Goal: Task Accomplishment & Management: Complete application form

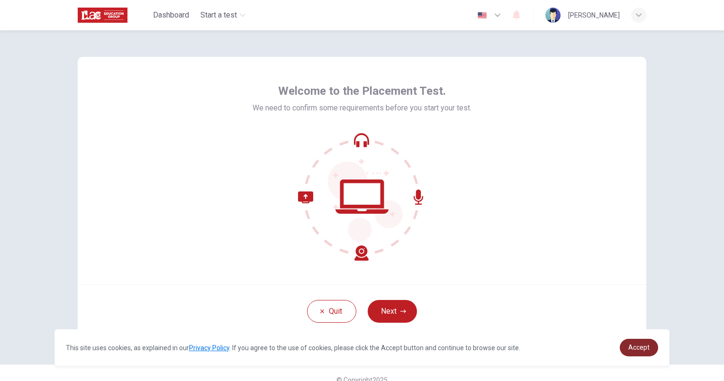
click at [643, 347] on span "Accept" at bounding box center [638, 348] width 21 height 8
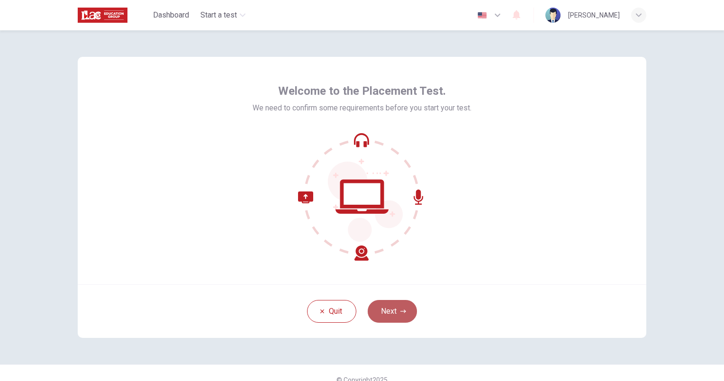
click at [408, 309] on button "Next" at bounding box center [392, 311] width 49 height 23
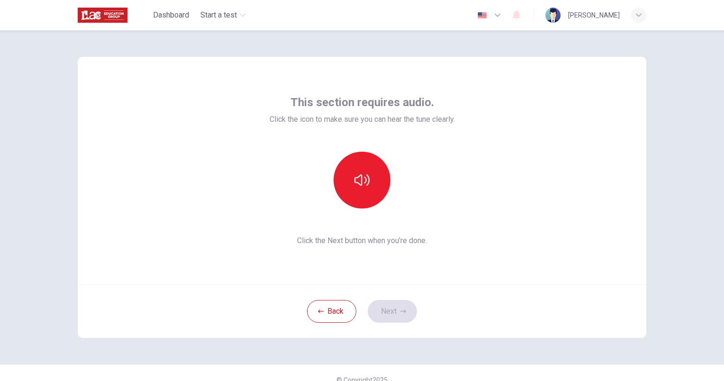
click at [389, 281] on div "This section requires audio. Click the icon to make sure you can hear the tune …" at bounding box center [362, 170] width 569 height 227
click at [354, 180] on icon "button" at bounding box center [361, 179] width 15 height 15
click at [391, 314] on button "Next" at bounding box center [392, 311] width 49 height 23
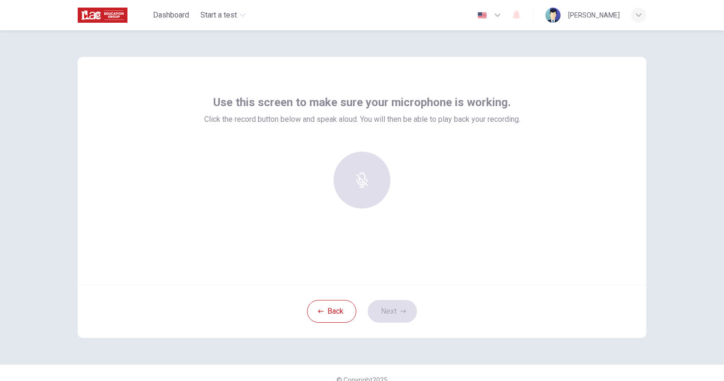
click at [366, 183] on div at bounding box center [362, 180] width 102 height 57
click at [364, 188] on h6 "Record" at bounding box center [362, 188] width 21 height 11
click at [356, 182] on div "Stop" at bounding box center [362, 180] width 57 height 57
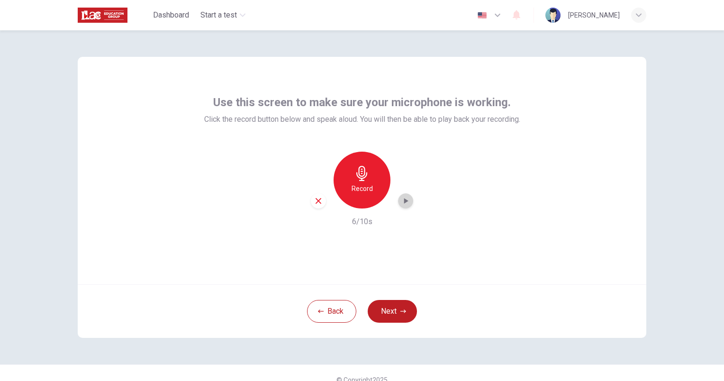
click at [404, 202] on icon "button" at bounding box center [406, 201] width 4 height 6
click at [402, 202] on icon "button" at bounding box center [405, 200] width 9 height 9
click at [385, 305] on button "Next" at bounding box center [392, 311] width 49 height 23
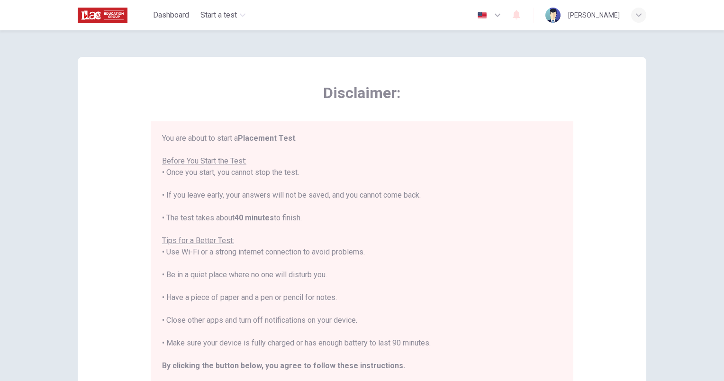
scroll to position [11, 0]
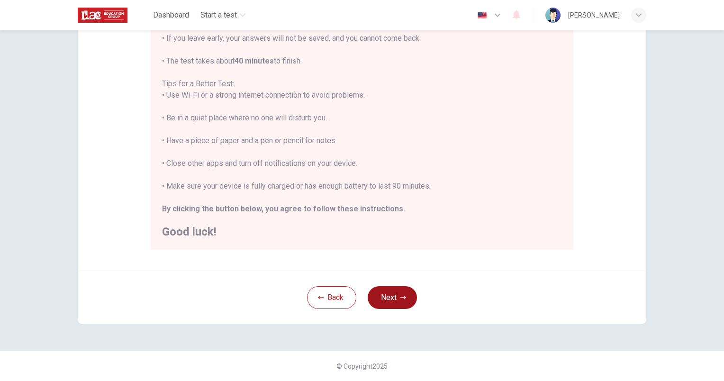
click at [386, 303] on button "Next" at bounding box center [392, 297] width 49 height 23
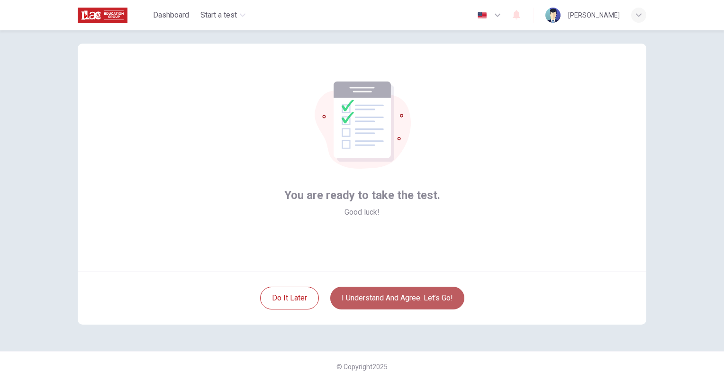
click at [355, 302] on button "I understand and agree. Let’s go!" at bounding box center [397, 298] width 134 height 23
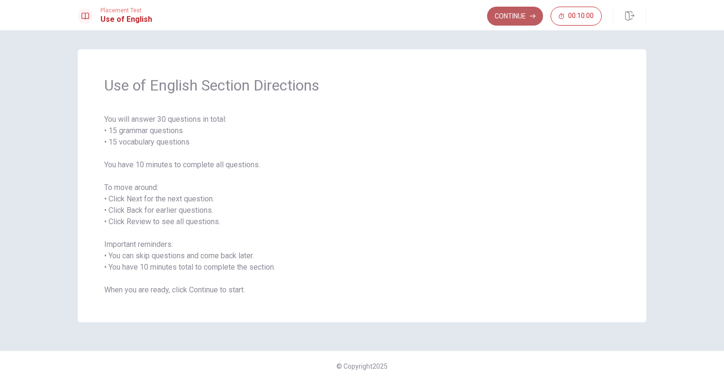
click at [507, 13] on button "Continue" at bounding box center [515, 16] width 56 height 19
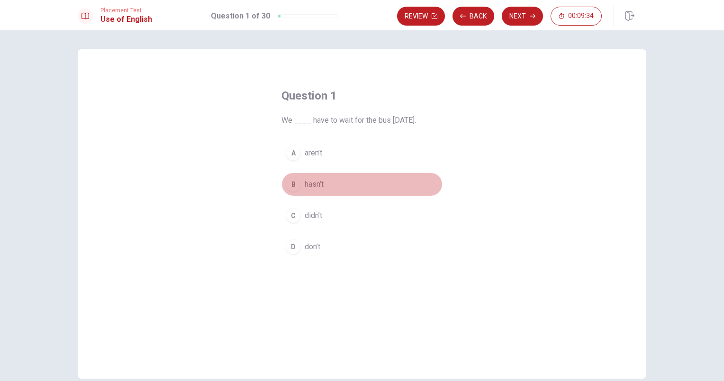
click at [316, 183] on span "hasn’t" at bounding box center [314, 184] width 19 height 11
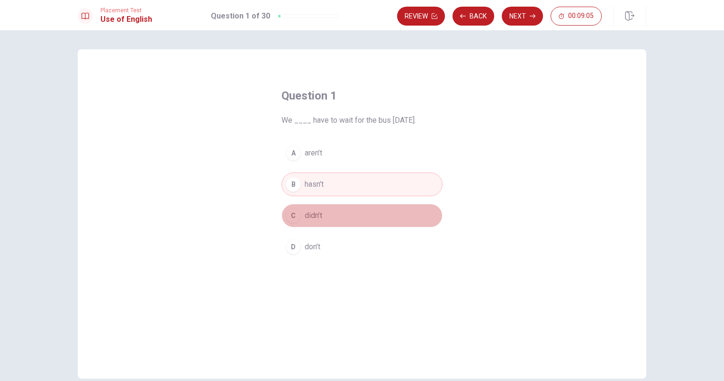
click at [318, 214] on span "didn’t" at bounding box center [314, 215] width 18 height 11
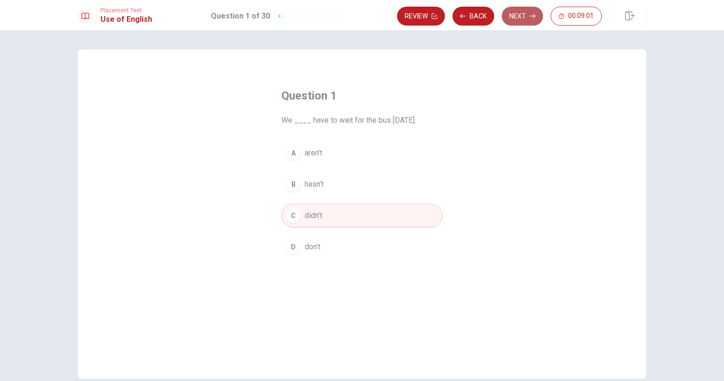
click at [516, 19] on button "Next" at bounding box center [522, 16] width 41 height 19
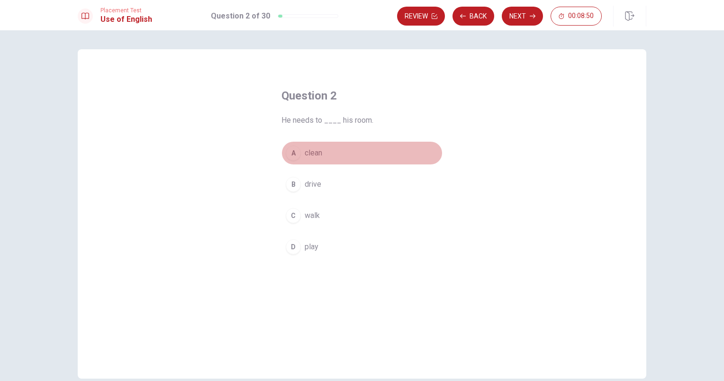
click at [294, 155] on div "A" at bounding box center [293, 152] width 15 height 15
click at [517, 5] on div "Placement Test Use of English Question 2 of 30 Review Back Next 00:08:49" at bounding box center [362, 15] width 724 height 30
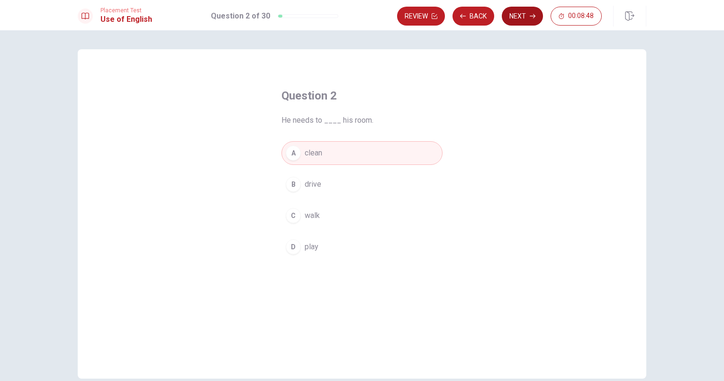
click at [517, 12] on button "Next" at bounding box center [522, 16] width 41 height 19
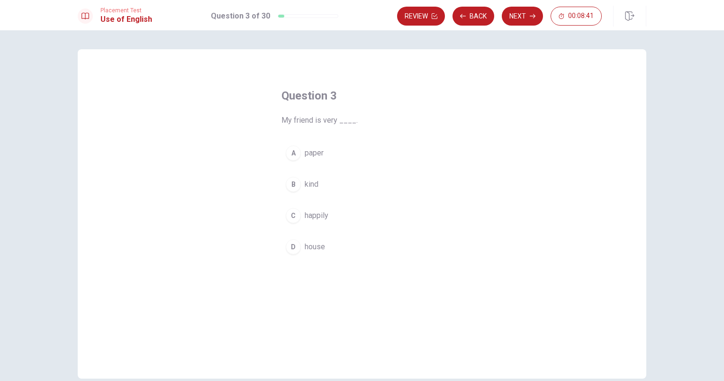
click at [290, 181] on div "B" at bounding box center [293, 184] width 15 height 15
click at [509, 20] on button "Next" at bounding box center [522, 16] width 41 height 19
click at [291, 213] on div "C" at bounding box center [293, 215] width 15 height 15
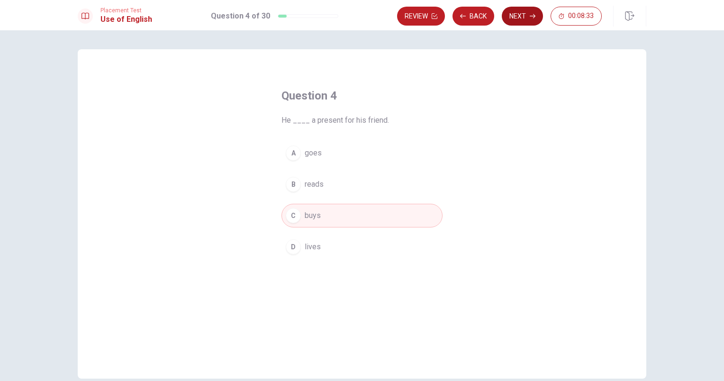
click at [519, 14] on button "Next" at bounding box center [522, 16] width 41 height 19
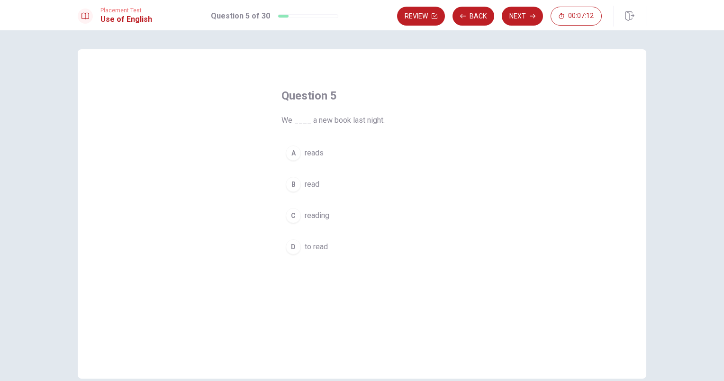
click at [305, 249] on span "to read" at bounding box center [316, 246] width 23 height 11
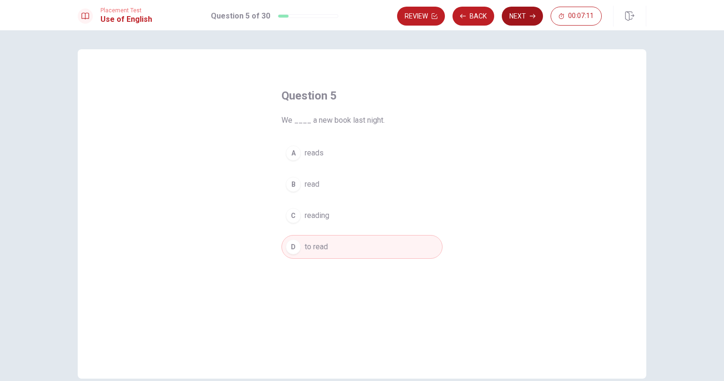
click at [527, 15] on button "Next" at bounding box center [522, 16] width 41 height 19
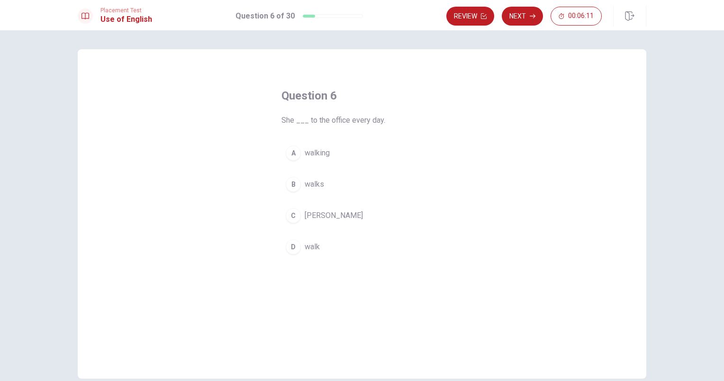
click at [317, 191] on button "B walks" at bounding box center [361, 184] width 161 height 24
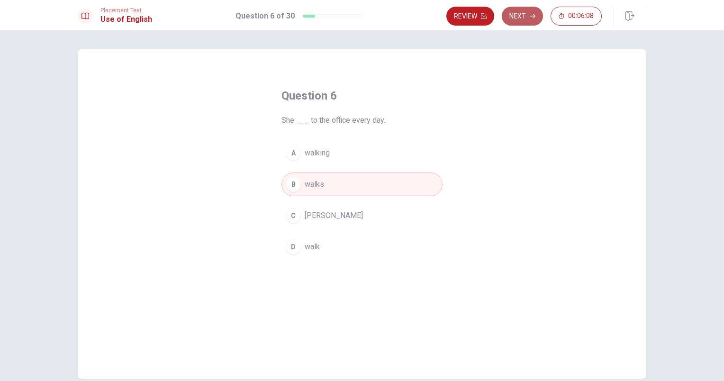
click at [517, 17] on button "Next" at bounding box center [522, 16] width 41 height 19
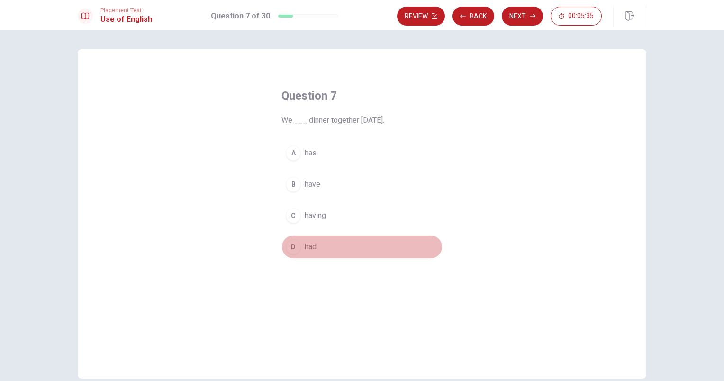
click at [308, 246] on span "had" at bounding box center [311, 246] width 12 height 11
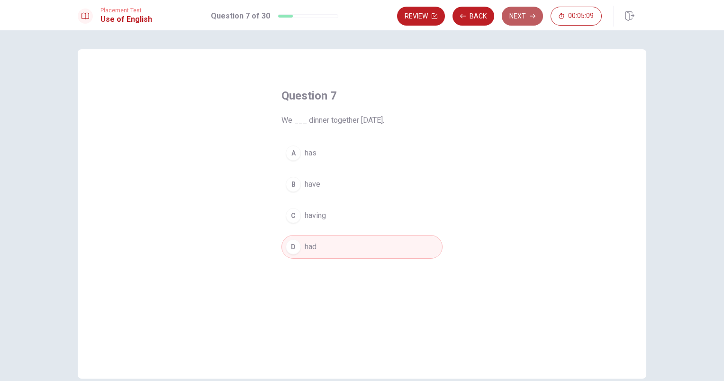
click at [526, 18] on button "Next" at bounding box center [522, 16] width 41 height 19
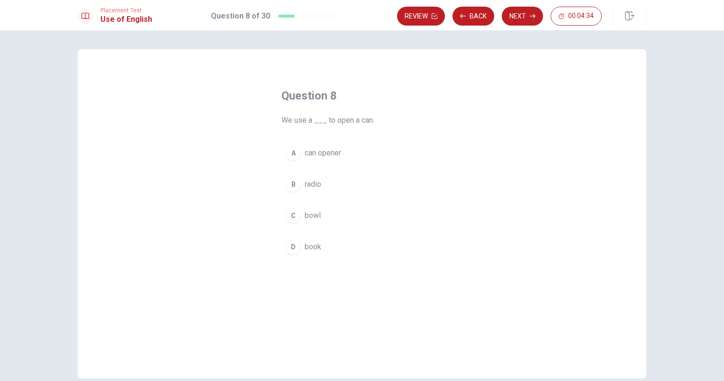
click at [292, 155] on div "A" at bounding box center [293, 152] width 15 height 15
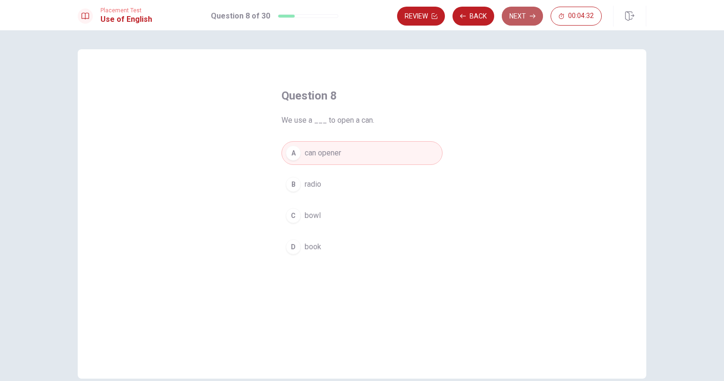
click at [527, 15] on button "Next" at bounding box center [522, 16] width 41 height 19
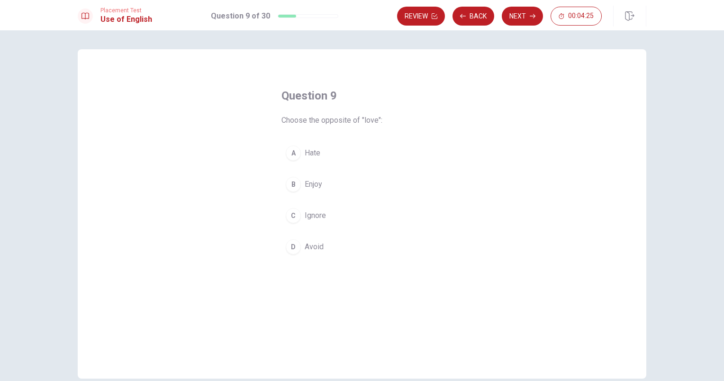
click at [287, 155] on div "A" at bounding box center [293, 152] width 15 height 15
click at [525, 19] on button "Next" at bounding box center [522, 16] width 41 height 19
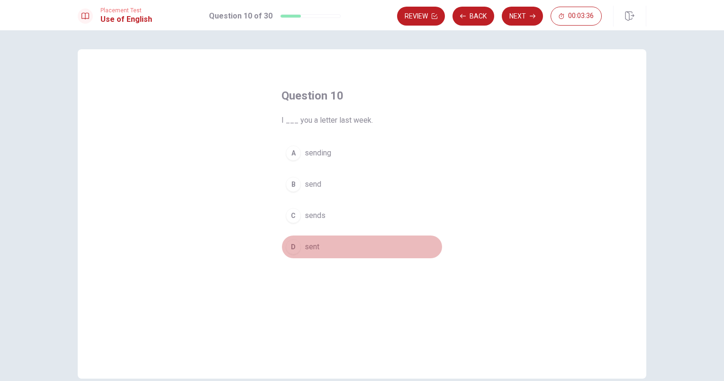
click at [311, 247] on span "sent" at bounding box center [312, 246] width 15 height 11
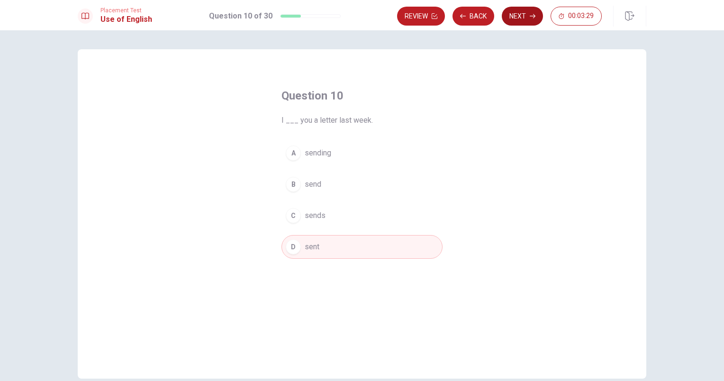
click at [523, 15] on button "Next" at bounding box center [522, 16] width 41 height 19
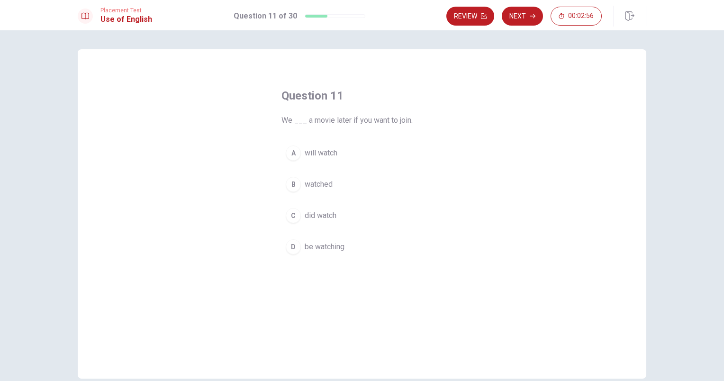
click at [296, 243] on div "D" at bounding box center [293, 246] width 15 height 15
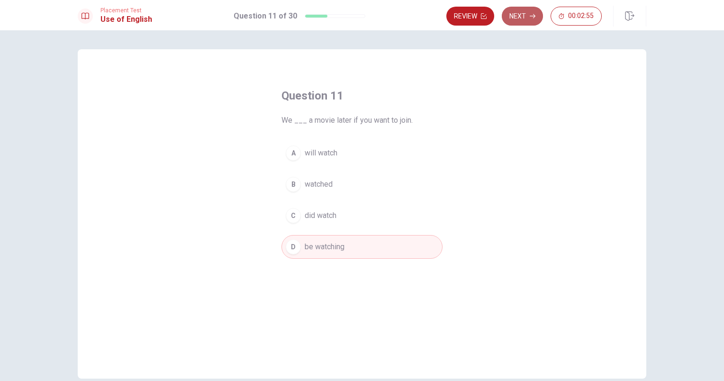
click at [522, 9] on button "Next" at bounding box center [522, 16] width 41 height 19
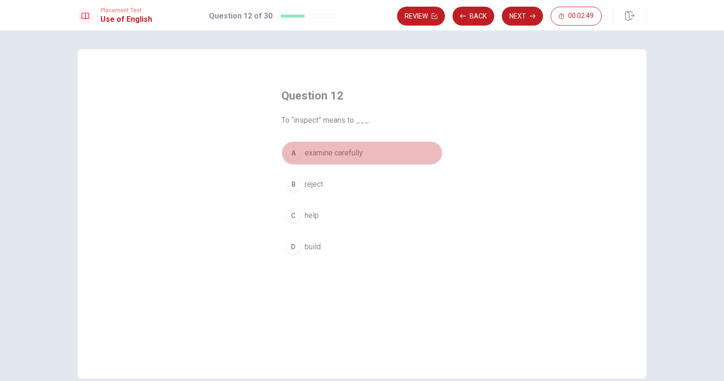
click at [295, 154] on div "A" at bounding box center [293, 152] width 15 height 15
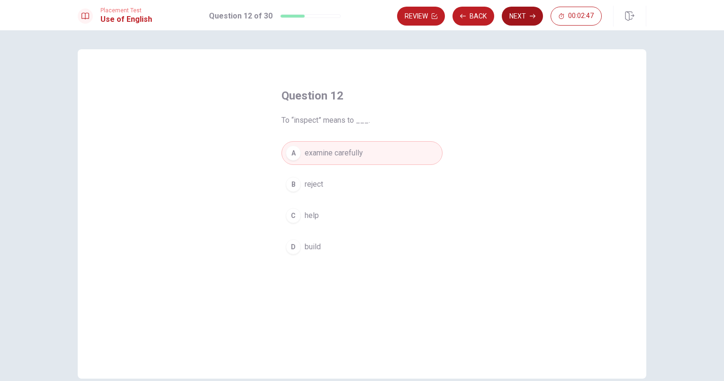
click at [524, 19] on button "Next" at bounding box center [522, 16] width 41 height 19
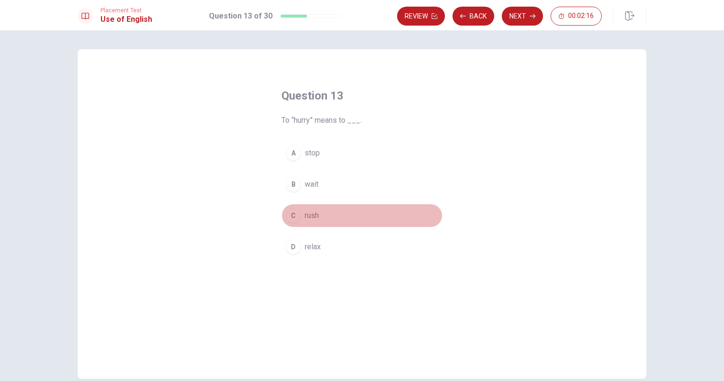
click at [294, 216] on div "C" at bounding box center [293, 215] width 15 height 15
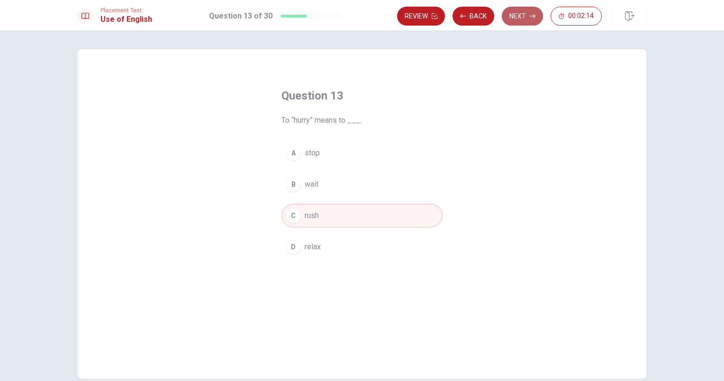
click at [508, 22] on button "Next" at bounding box center [522, 16] width 41 height 19
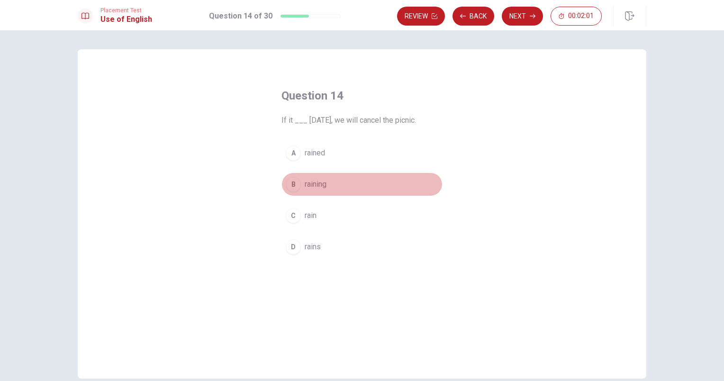
click at [317, 180] on span "raining" at bounding box center [316, 184] width 22 height 11
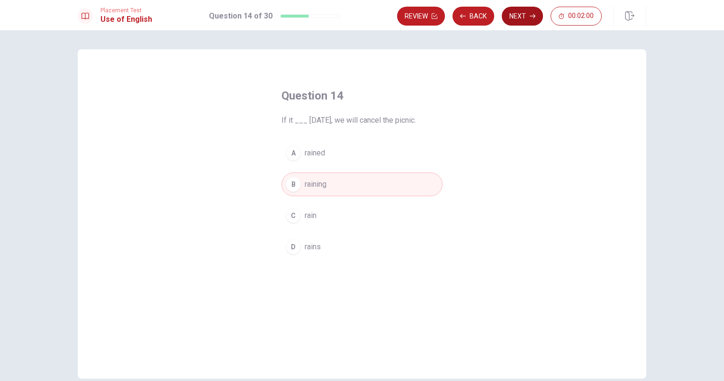
click at [513, 13] on button "Next" at bounding box center [522, 16] width 41 height 19
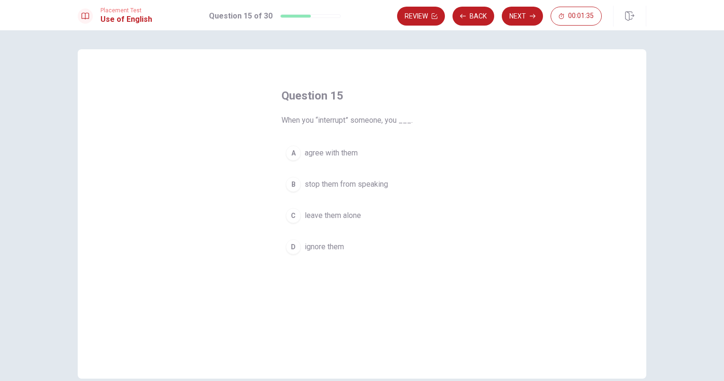
click at [294, 182] on div "B" at bounding box center [293, 184] width 15 height 15
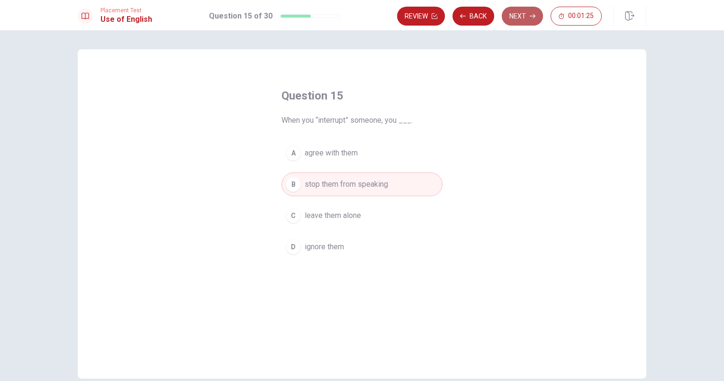
click at [516, 17] on button "Next" at bounding box center [522, 16] width 41 height 19
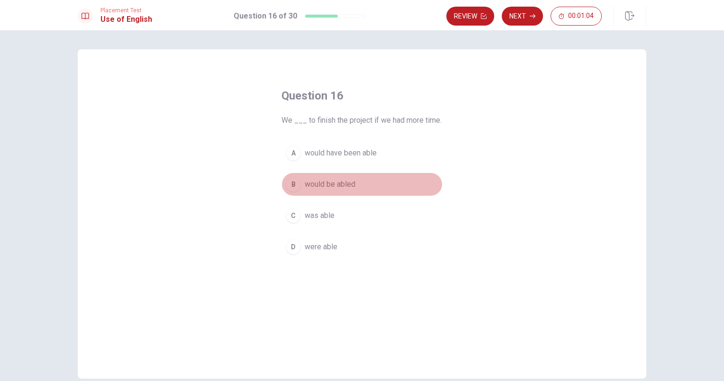
click at [292, 186] on div "B" at bounding box center [293, 184] width 15 height 15
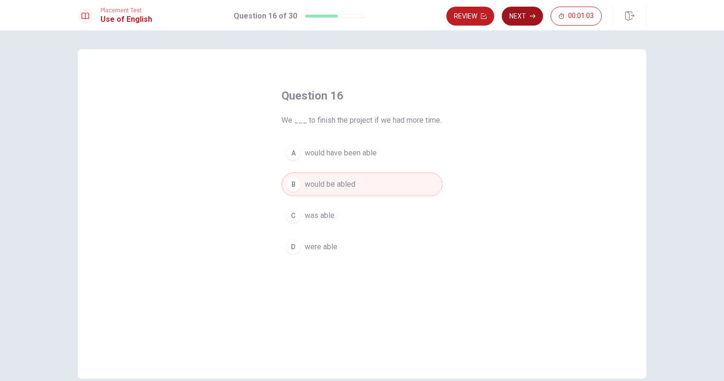
click at [511, 22] on button "Next" at bounding box center [522, 16] width 41 height 19
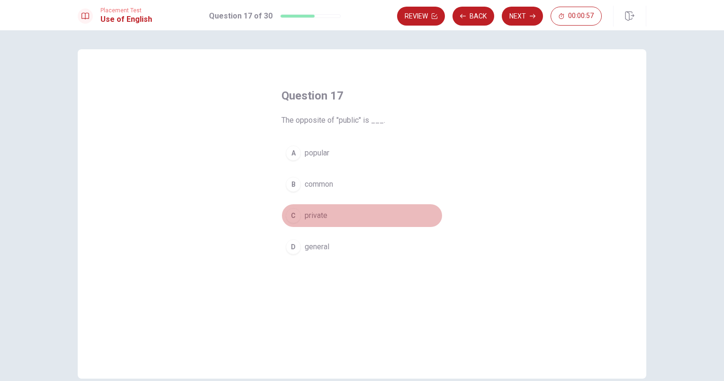
click at [293, 212] on div "C" at bounding box center [293, 215] width 15 height 15
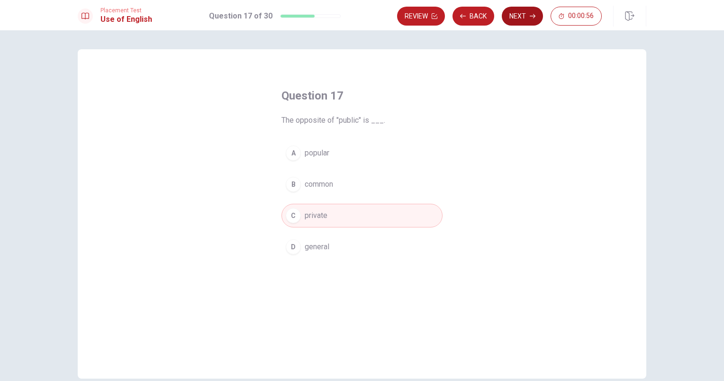
click at [525, 13] on button "Next" at bounding box center [522, 16] width 41 height 19
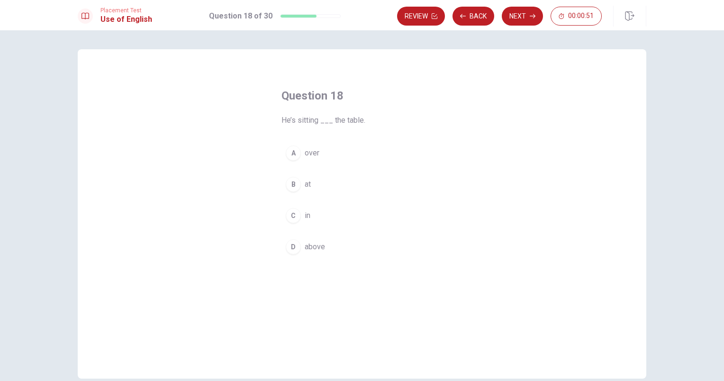
click at [286, 155] on div "A" at bounding box center [293, 152] width 15 height 15
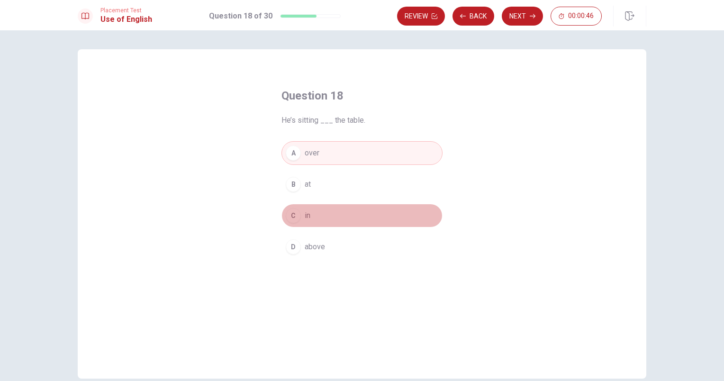
click at [291, 216] on div "C" at bounding box center [293, 215] width 15 height 15
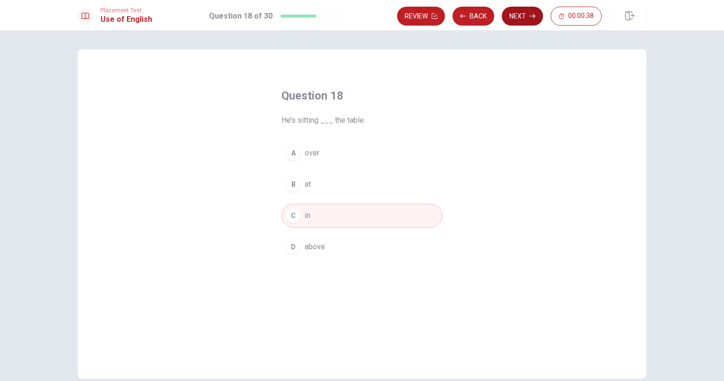
click at [514, 23] on button "Next" at bounding box center [522, 16] width 41 height 19
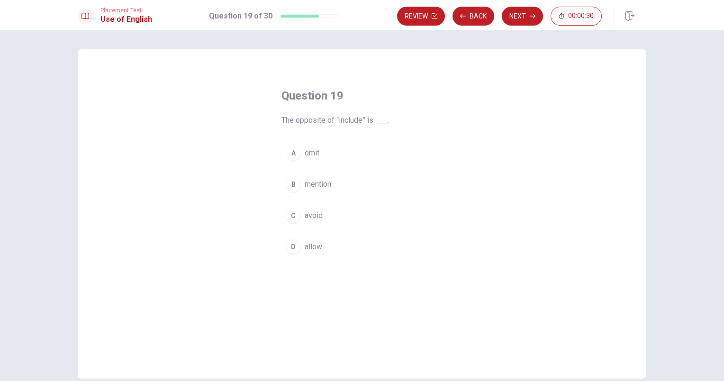
click at [291, 151] on div "A" at bounding box center [293, 152] width 15 height 15
click at [515, 14] on button "Next" at bounding box center [522, 16] width 41 height 19
click at [296, 183] on div "B" at bounding box center [293, 184] width 15 height 15
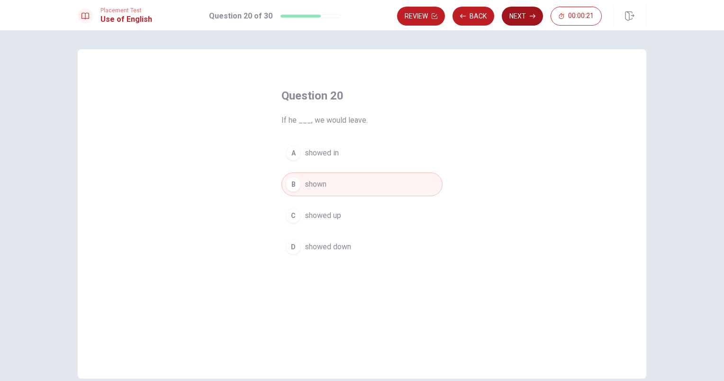
click at [517, 21] on button "Next" at bounding box center [522, 16] width 41 height 19
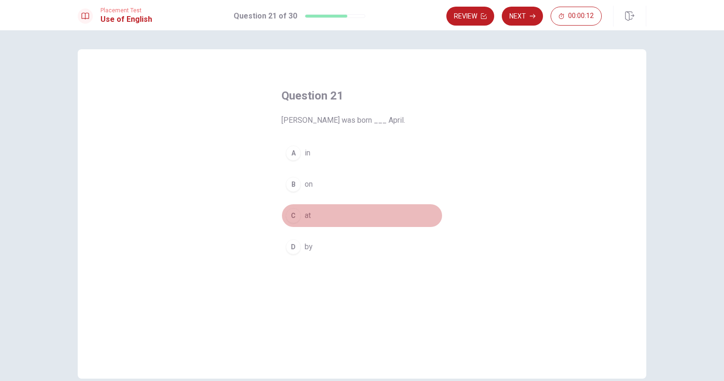
click at [292, 208] on div "C" at bounding box center [293, 215] width 15 height 15
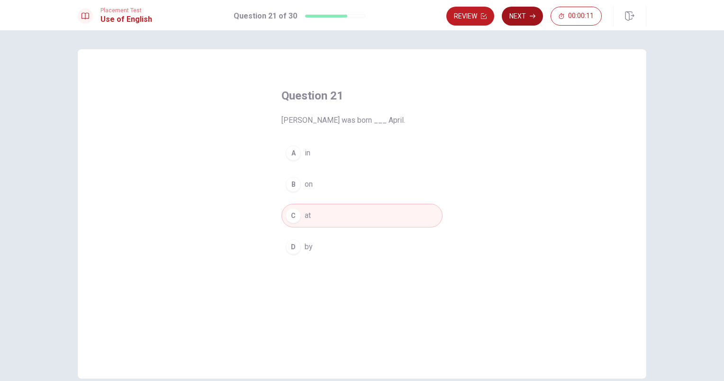
click at [529, 13] on button "Next" at bounding box center [522, 16] width 41 height 19
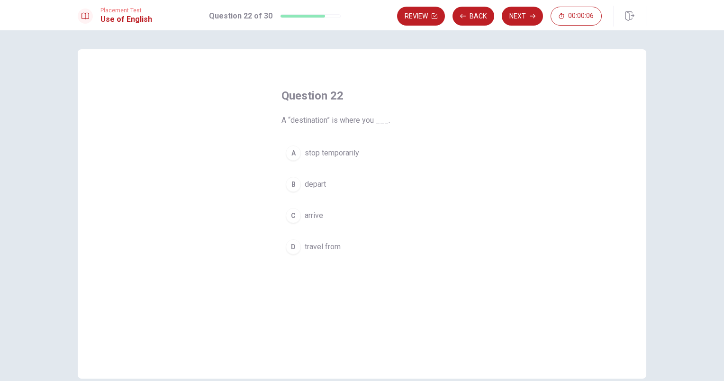
click at [291, 216] on div "C" at bounding box center [293, 215] width 15 height 15
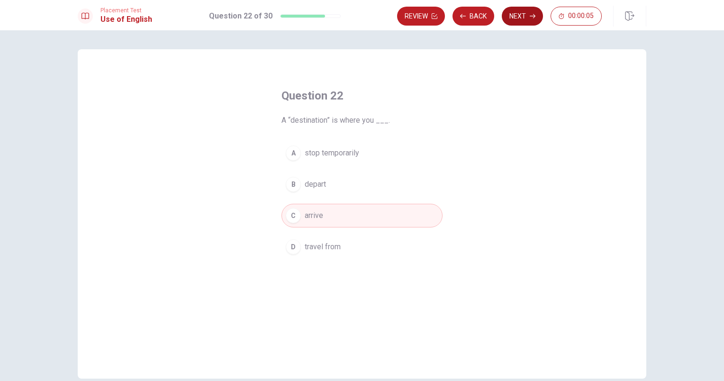
click at [517, 13] on button "Next" at bounding box center [522, 16] width 41 height 19
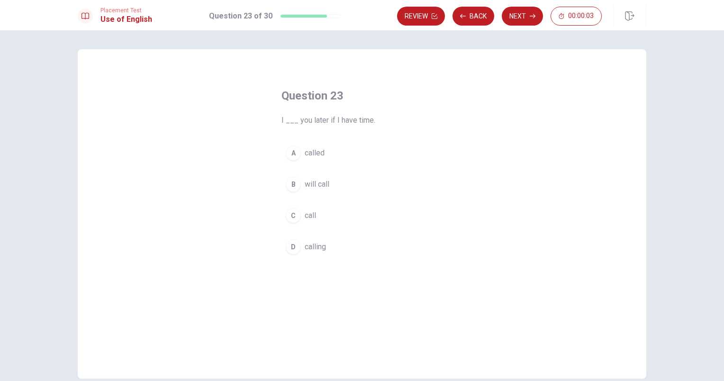
click at [291, 183] on div "B" at bounding box center [293, 184] width 15 height 15
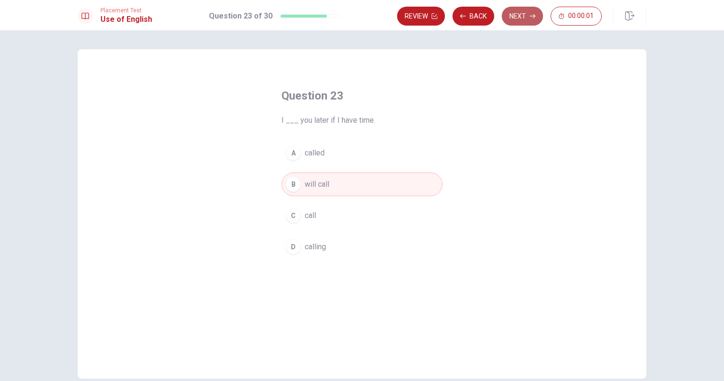
click at [529, 21] on button "Next" at bounding box center [522, 16] width 41 height 19
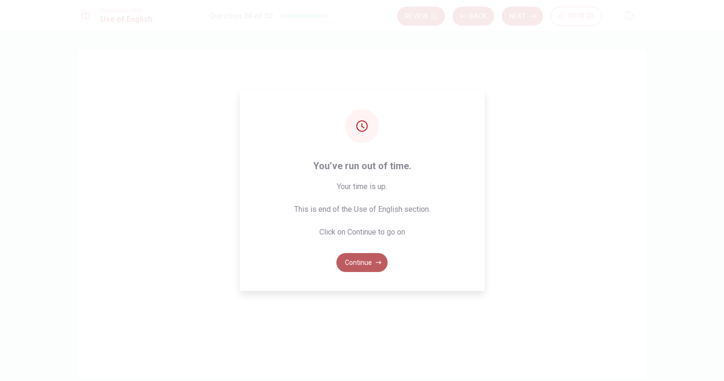
click at [376, 263] on icon "button" at bounding box center [379, 263] width 6 height 6
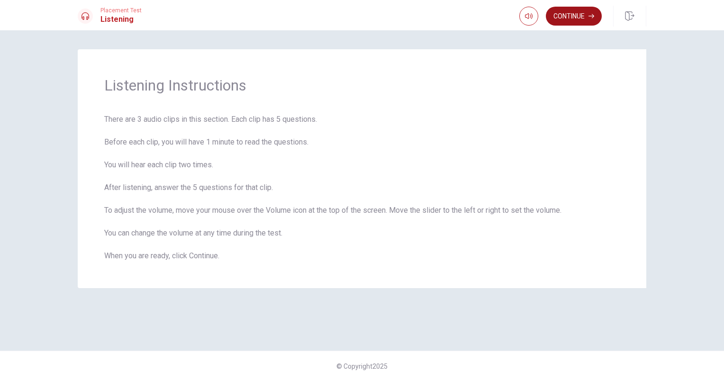
click at [571, 13] on button "Continue" at bounding box center [574, 16] width 56 height 19
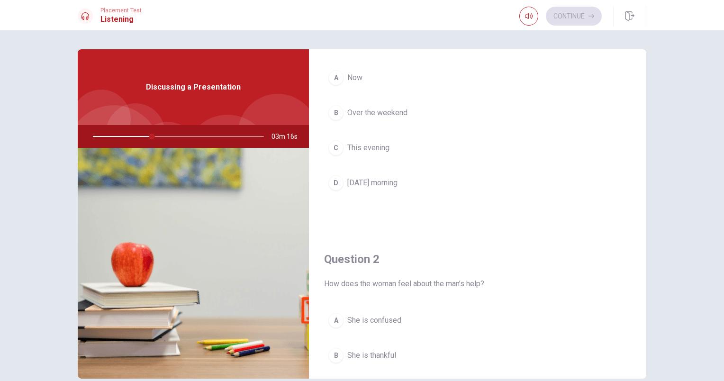
scroll to position [68, 0]
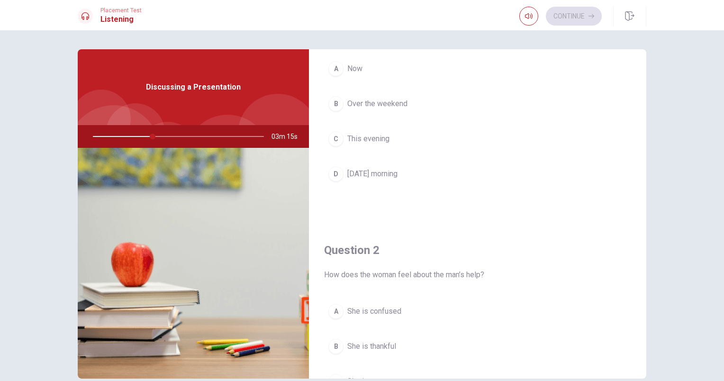
click at [386, 140] on span "This evening" at bounding box center [368, 138] width 42 height 11
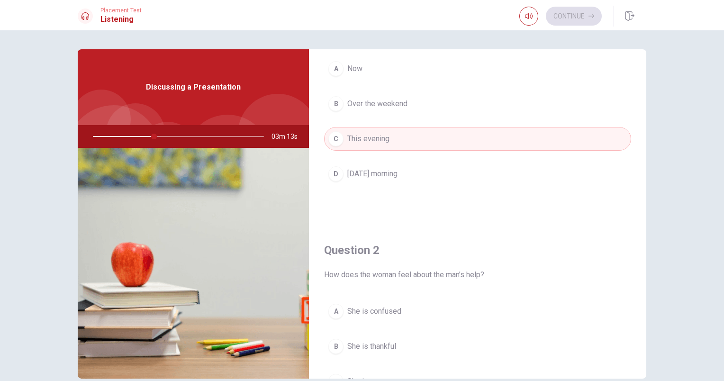
drag, startPoint x: 638, startPoint y: 123, endPoint x: 641, endPoint y: 148, distance: 24.9
click at [641, 148] on div "Question 1 When will the man review the slides? A Now B Over the weekend C This…" at bounding box center [477, 213] width 337 height 329
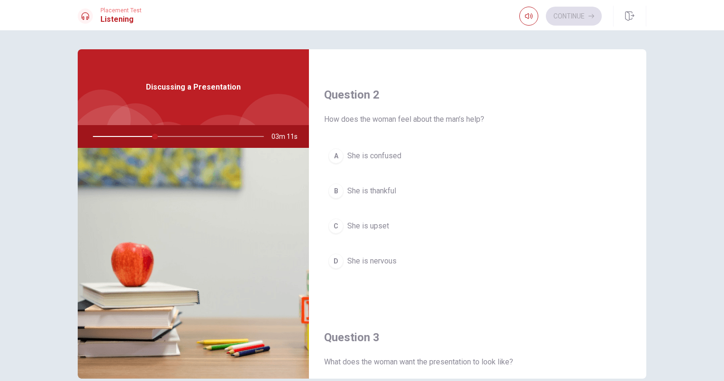
scroll to position [237, 0]
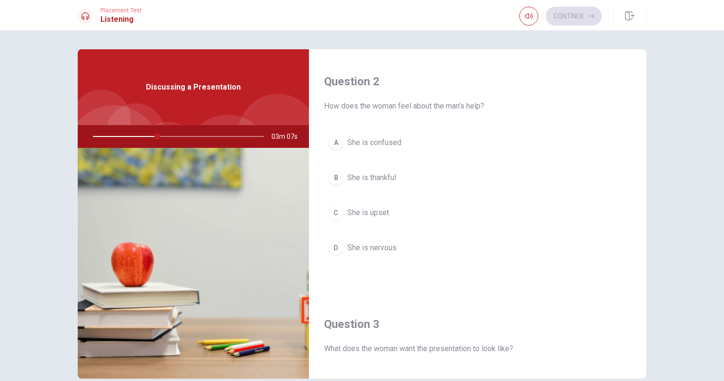
click at [350, 174] on span "She is thankful" at bounding box center [371, 177] width 49 height 11
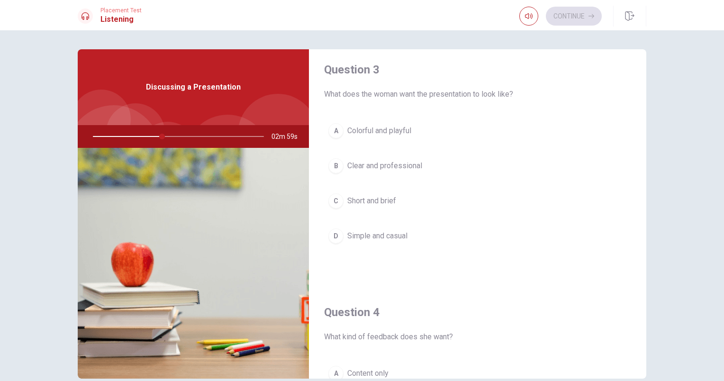
scroll to position [489, 0]
click at [402, 166] on span "Clear and professional" at bounding box center [384, 168] width 75 height 11
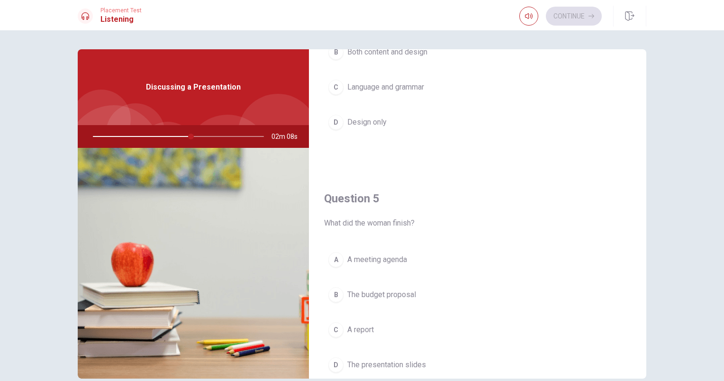
scroll to position [880, 0]
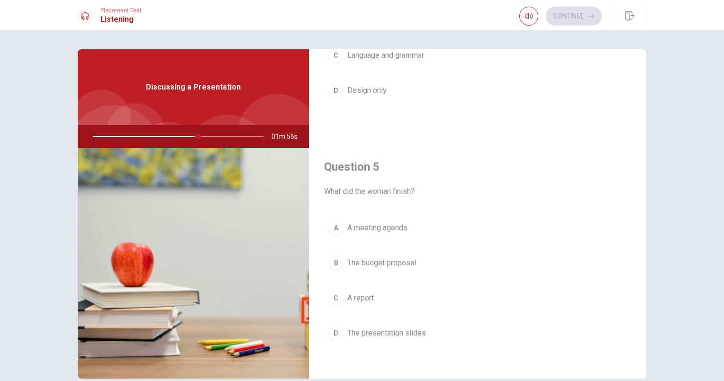
click at [386, 332] on span "The presentation slides" at bounding box center [386, 332] width 79 height 11
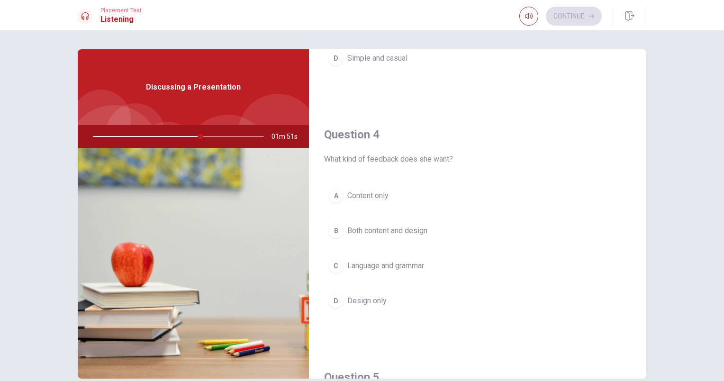
scroll to position [676, 0]
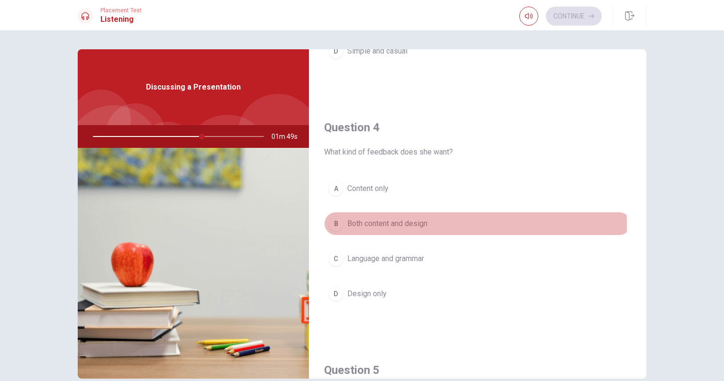
click at [419, 222] on span "Both content and design" at bounding box center [387, 223] width 80 height 11
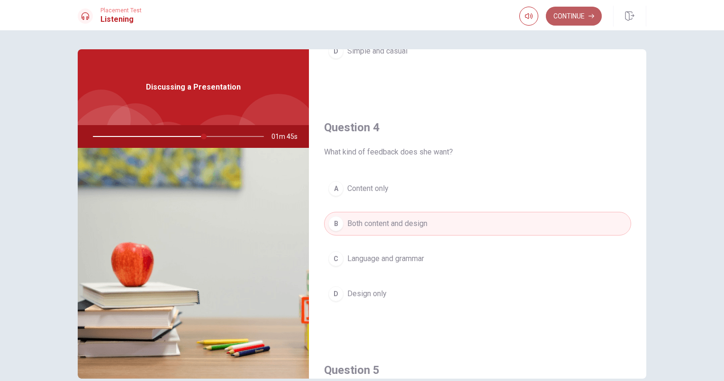
click at [575, 14] on button "Continue" at bounding box center [574, 16] width 56 height 19
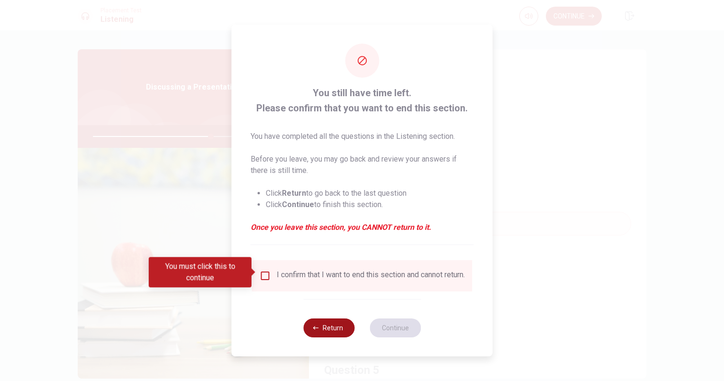
click at [320, 334] on button "Return" at bounding box center [328, 327] width 51 height 19
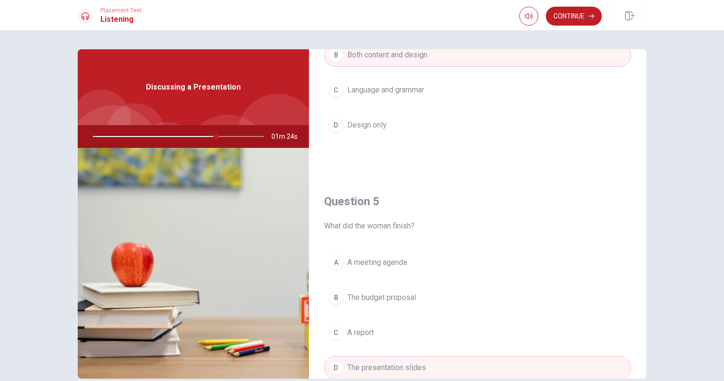
scroll to position [880, 0]
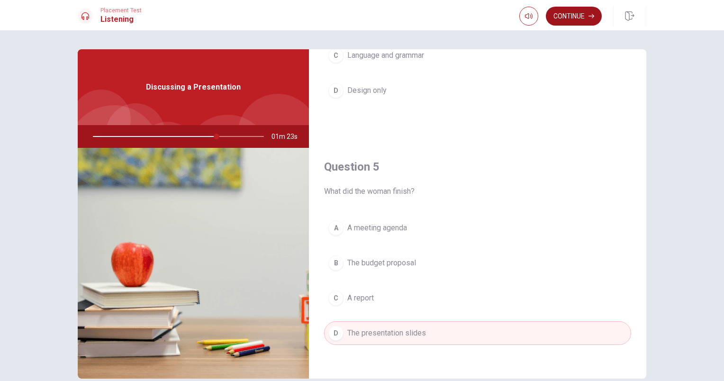
click at [568, 19] on button "Continue" at bounding box center [574, 16] width 56 height 19
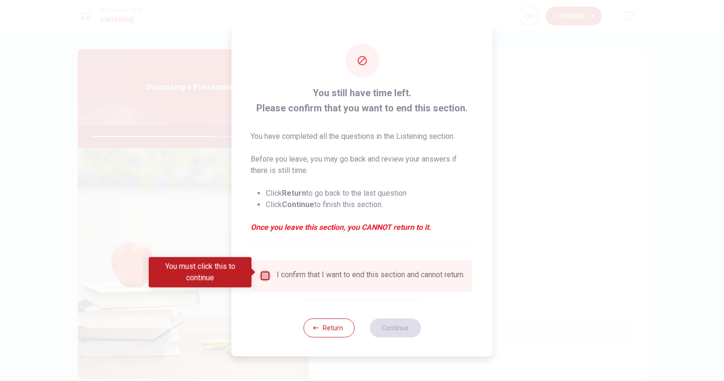
click at [263, 272] on input "You must click this to continue" at bounding box center [265, 275] width 11 height 11
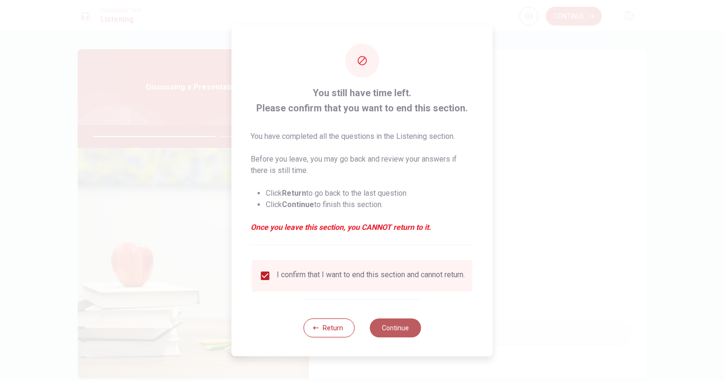
click at [400, 330] on button "Continue" at bounding box center [395, 327] width 51 height 19
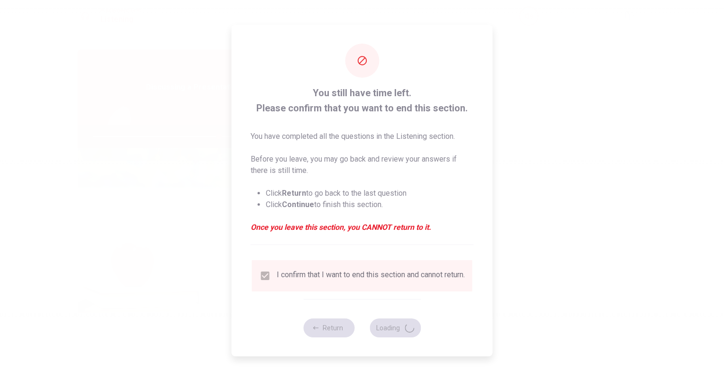
type input "74"
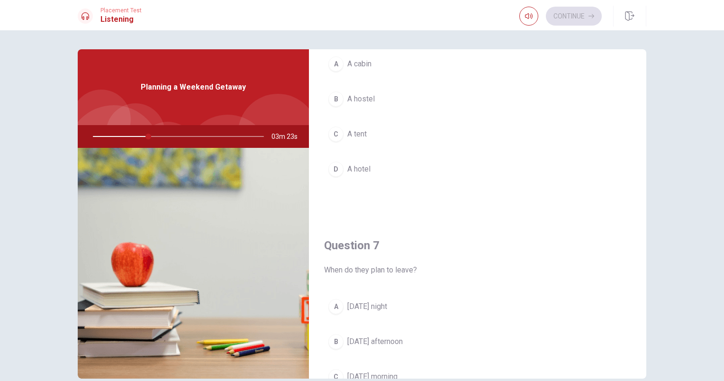
scroll to position [45, 0]
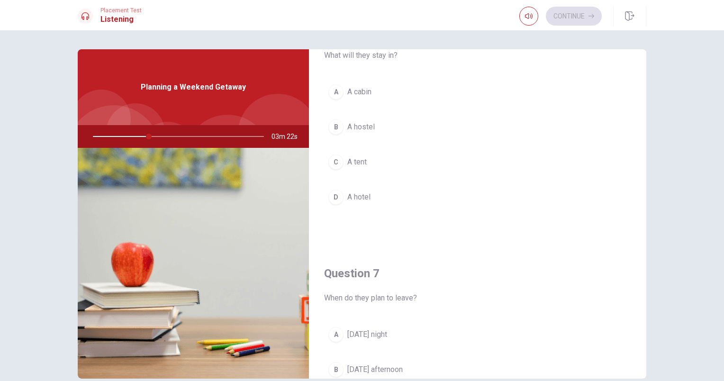
click at [362, 98] on button "A A cabin" at bounding box center [477, 92] width 307 height 24
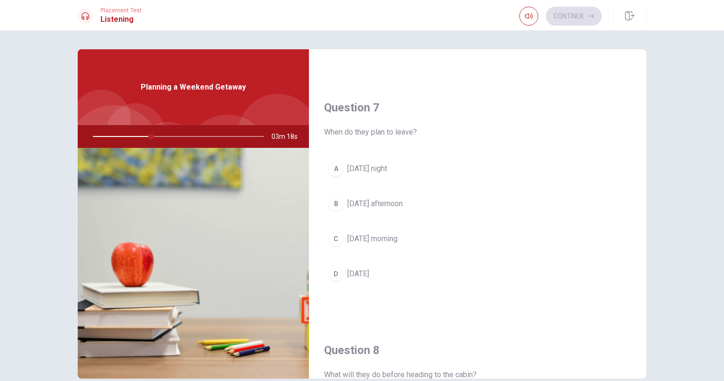
scroll to position [211, 0]
click at [366, 163] on span "[DATE] night" at bounding box center [367, 168] width 40 height 11
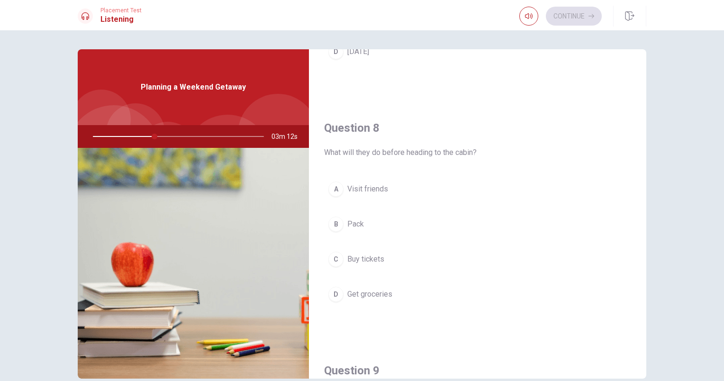
scroll to position [434, 0]
click at [379, 298] on button "D Get groceries" at bounding box center [477, 293] width 307 height 24
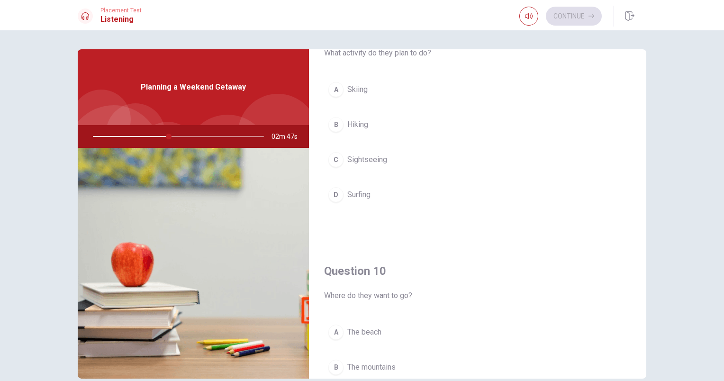
scroll to position [766, 0]
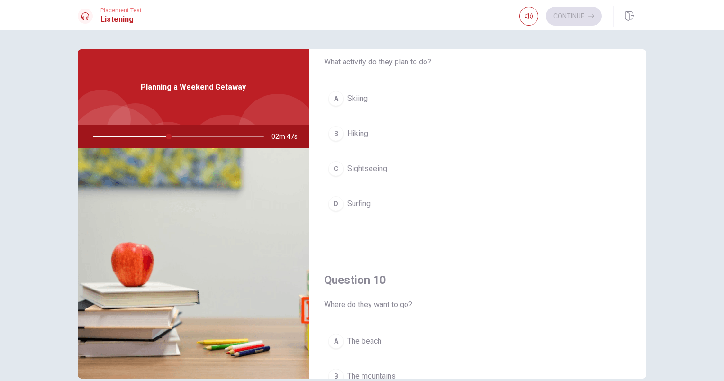
click at [362, 128] on span "Hiking" at bounding box center [357, 133] width 21 height 11
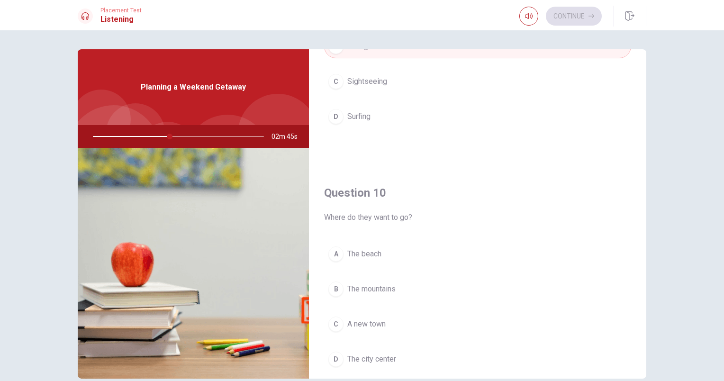
scroll to position [880, 0]
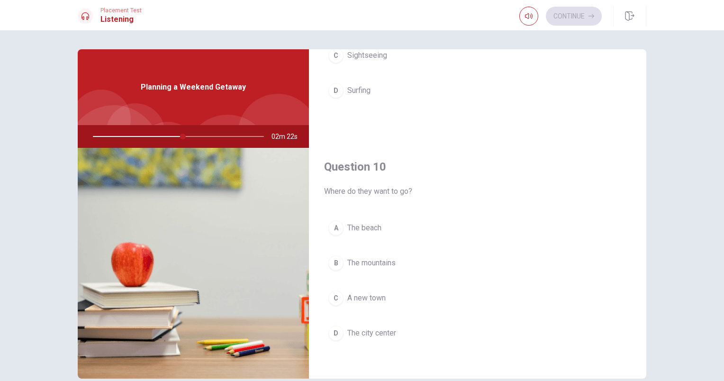
click at [388, 330] on span "The city center" at bounding box center [371, 332] width 49 height 11
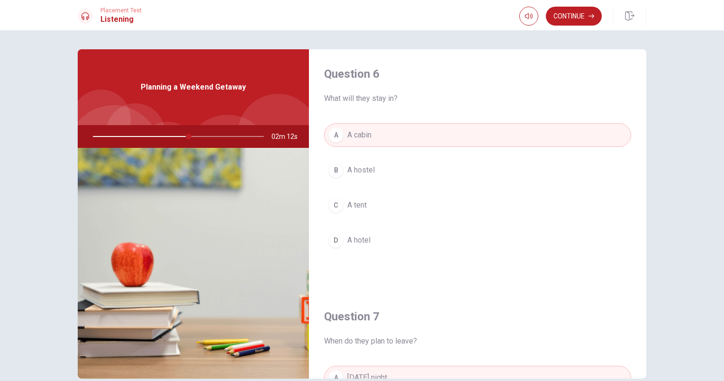
scroll to position [3, 0]
click at [574, 16] on button "Continue" at bounding box center [574, 16] width 56 height 19
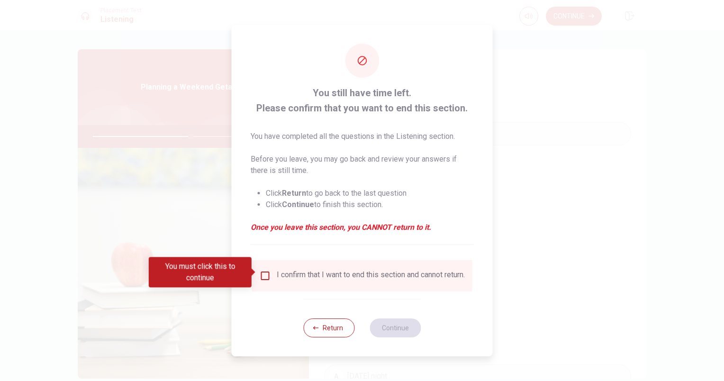
click at [269, 275] on input "You must click this to continue" at bounding box center [265, 275] width 11 height 11
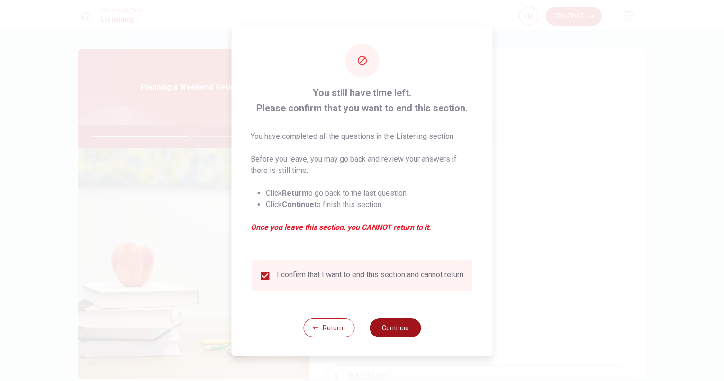
click at [399, 335] on button "Continue" at bounding box center [395, 327] width 51 height 19
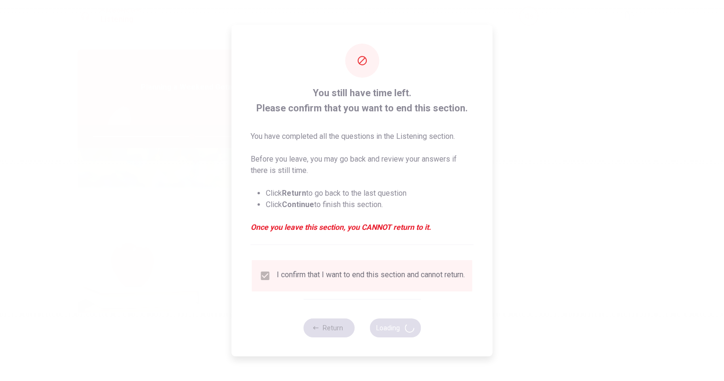
type input "58"
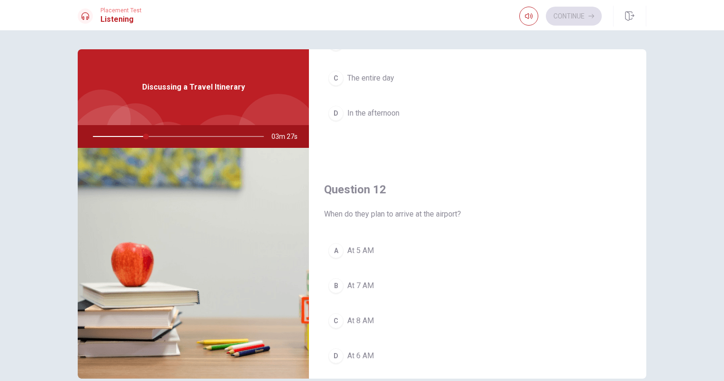
scroll to position [156, 0]
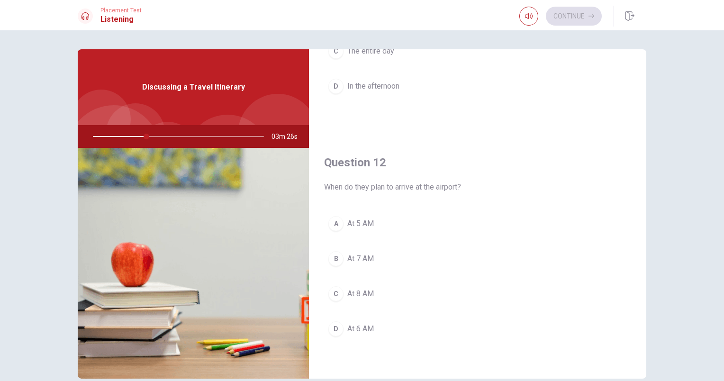
click at [354, 302] on button "C At 8 AM" at bounding box center [477, 294] width 307 height 24
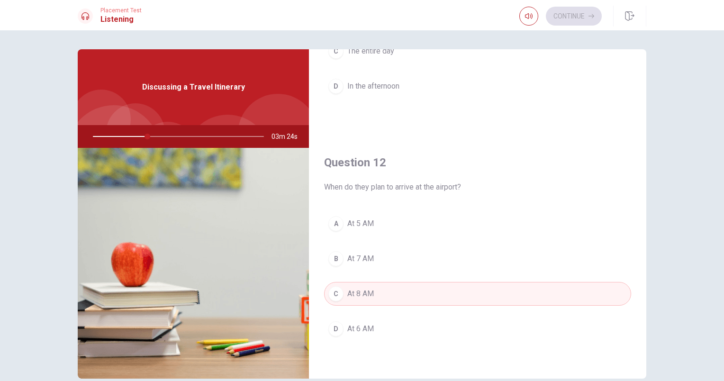
click at [368, 338] on button "D At 6 AM" at bounding box center [477, 329] width 307 height 24
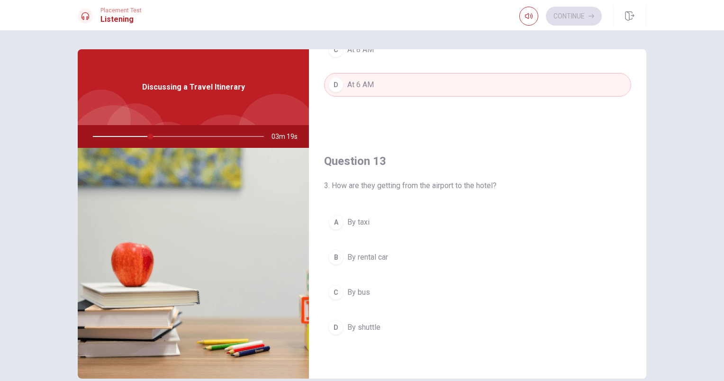
scroll to position [400, 0]
click at [368, 328] on span "By shuttle" at bounding box center [363, 327] width 33 height 11
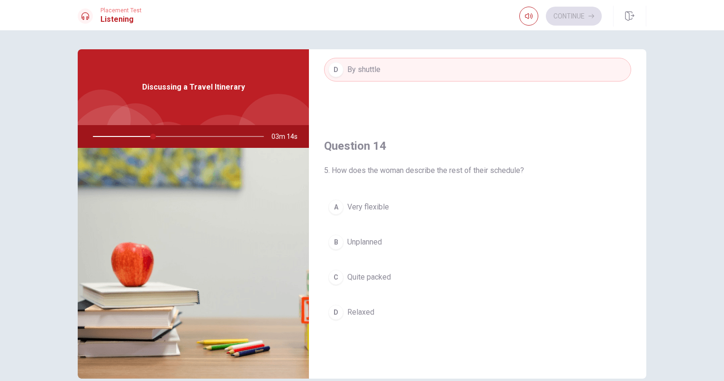
scroll to position [661, 0]
click at [387, 279] on button "C Quite packed" at bounding box center [477, 274] width 307 height 24
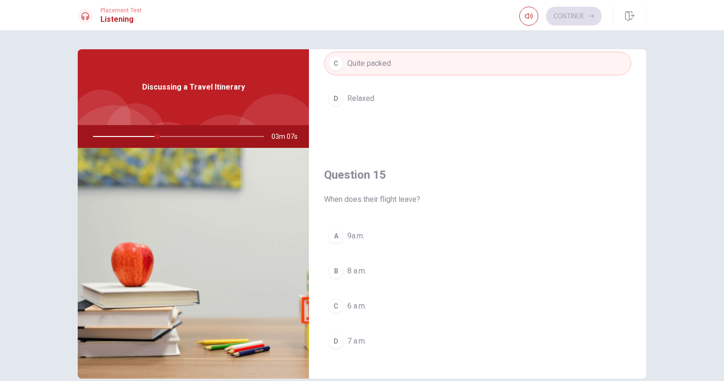
scroll to position [880, 0]
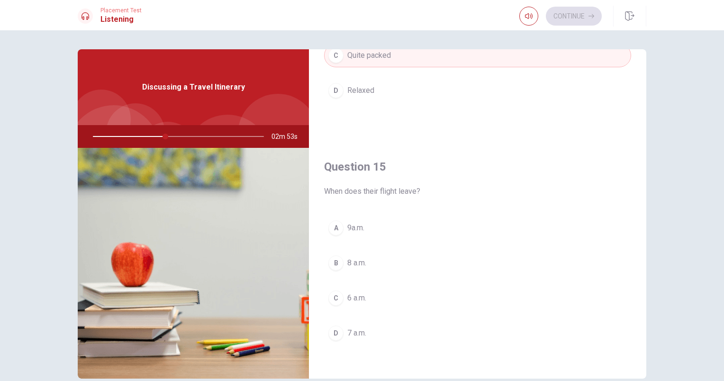
click at [357, 260] on span "8 a.m." at bounding box center [356, 262] width 19 height 11
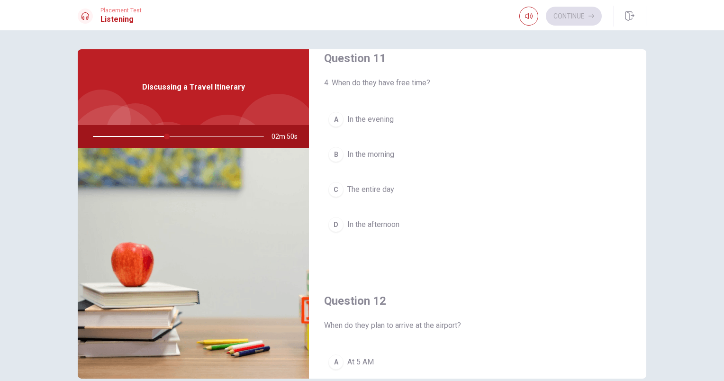
scroll to position [15, 0]
click at [400, 229] on button "D In the afternoon" at bounding box center [477, 228] width 307 height 24
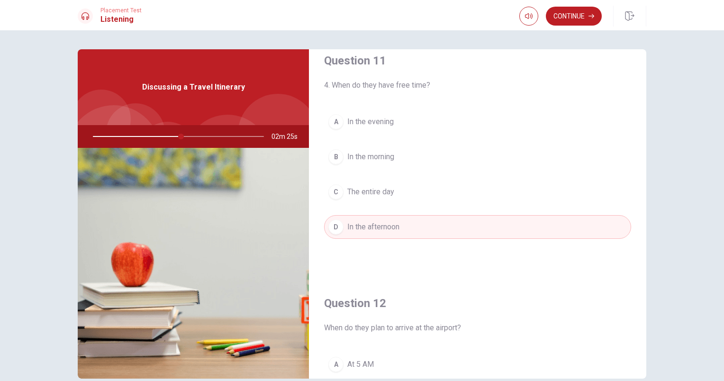
scroll to position [0, 0]
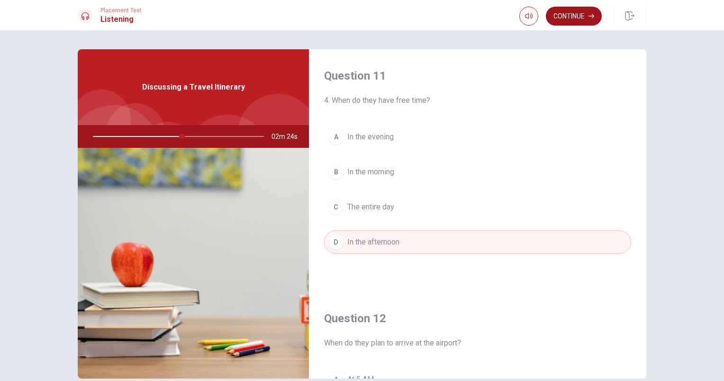
click at [576, 21] on button "Continue" at bounding box center [574, 16] width 56 height 19
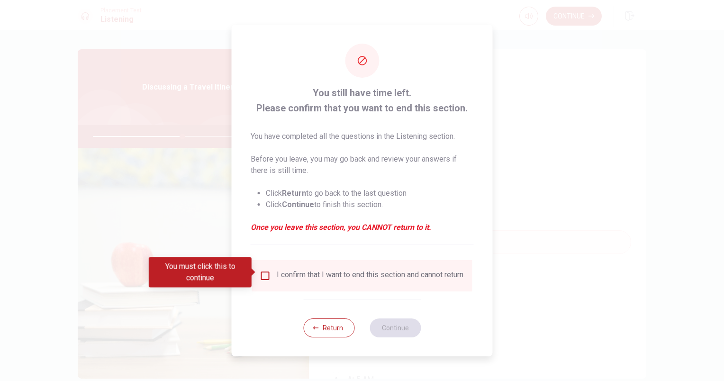
click at [267, 275] on input "You must click this to continue" at bounding box center [265, 275] width 11 height 11
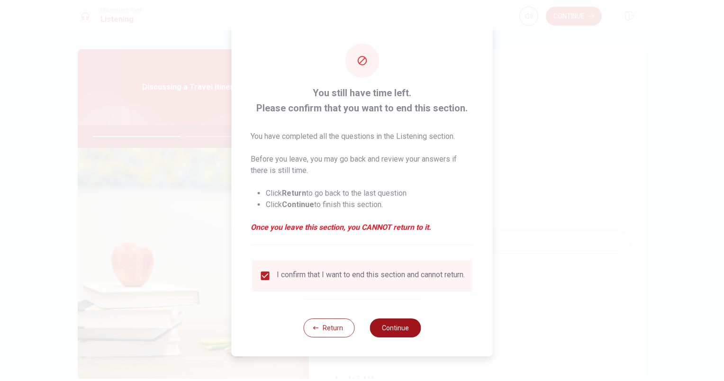
click at [399, 330] on button "Continue" at bounding box center [395, 327] width 51 height 19
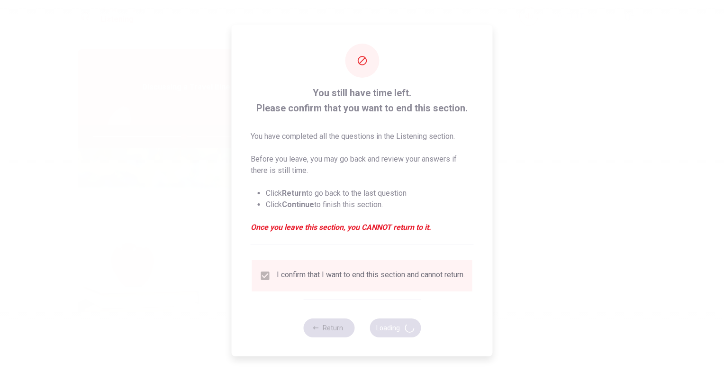
type input "54"
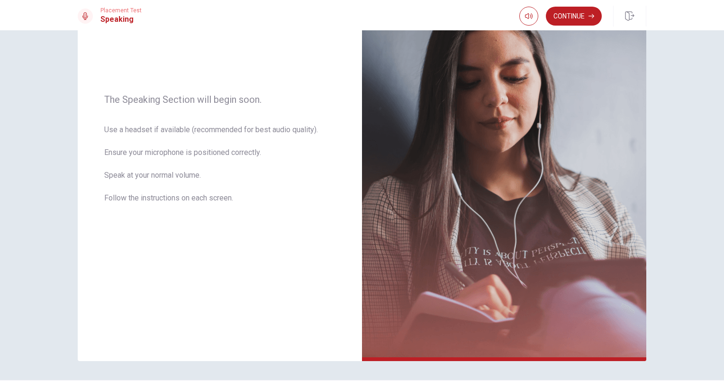
scroll to position [103, 0]
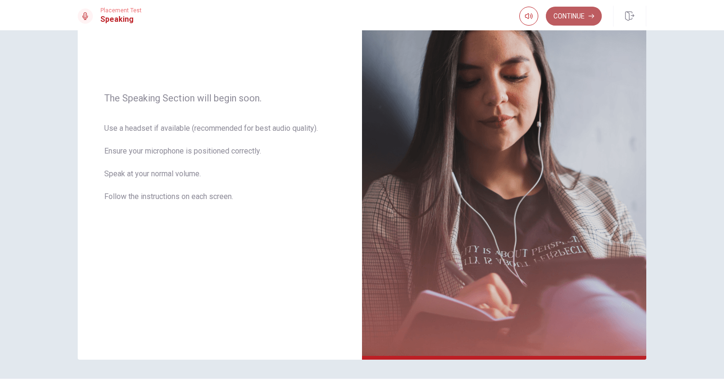
click at [576, 14] on button "Continue" at bounding box center [574, 16] width 56 height 19
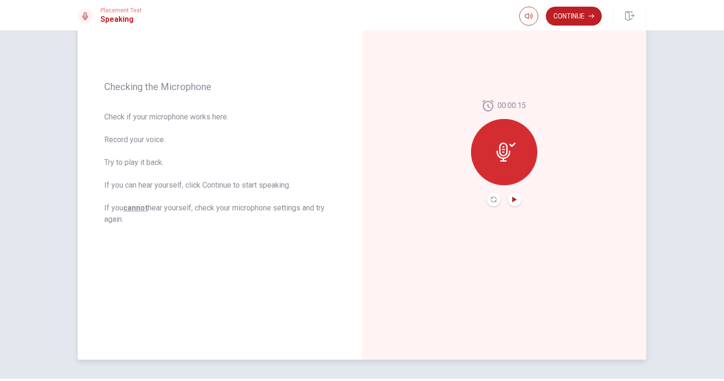
click at [512, 200] on icon "Play Audio" at bounding box center [514, 200] width 4 height 6
click at [570, 17] on button "Continue" at bounding box center [574, 16] width 56 height 19
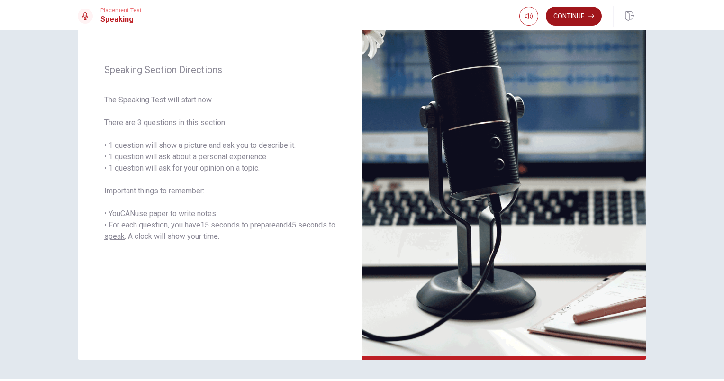
click at [570, 17] on button "Continue" at bounding box center [574, 16] width 56 height 19
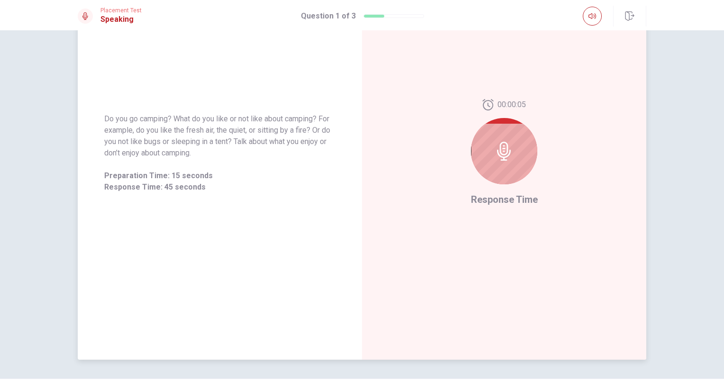
click at [507, 153] on icon at bounding box center [504, 151] width 14 height 19
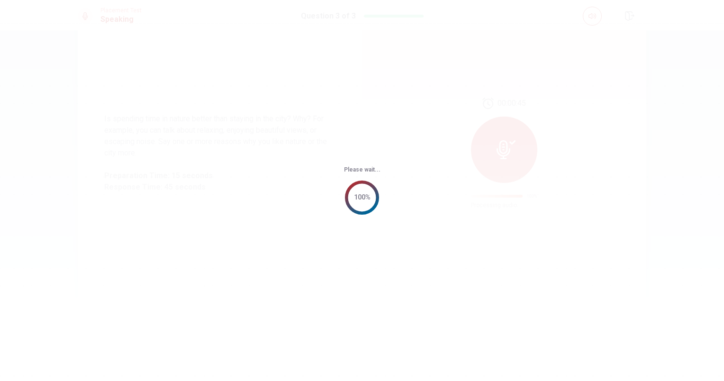
scroll to position [0, 0]
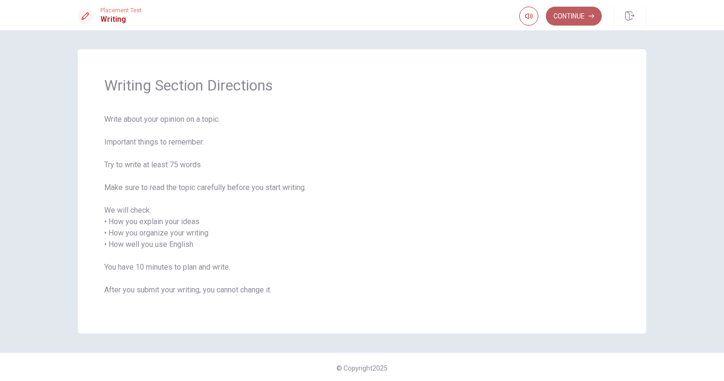
click at [563, 22] on button "Continue" at bounding box center [574, 16] width 56 height 19
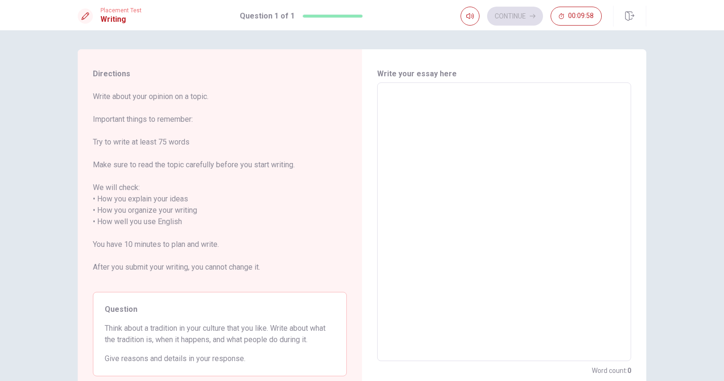
click at [416, 104] on textarea at bounding box center [504, 222] width 241 height 263
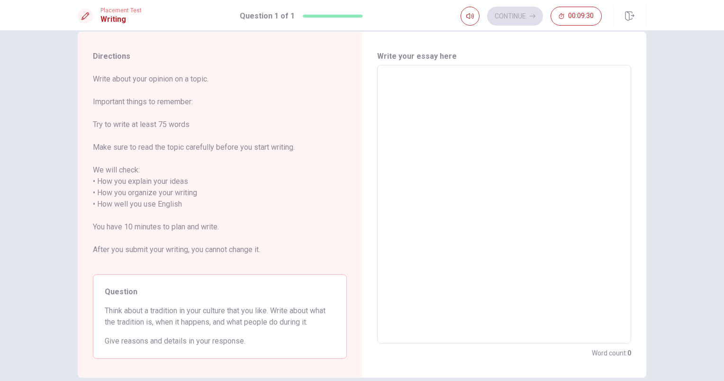
scroll to position [14, 0]
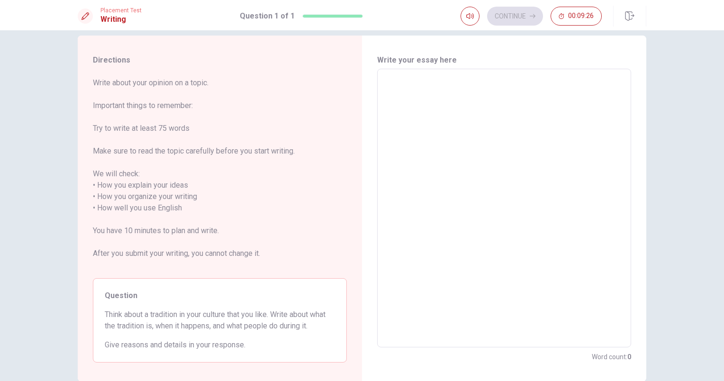
type textarea "M"
type textarea "x"
type textarea "My"
type textarea "x"
type textarea "My"
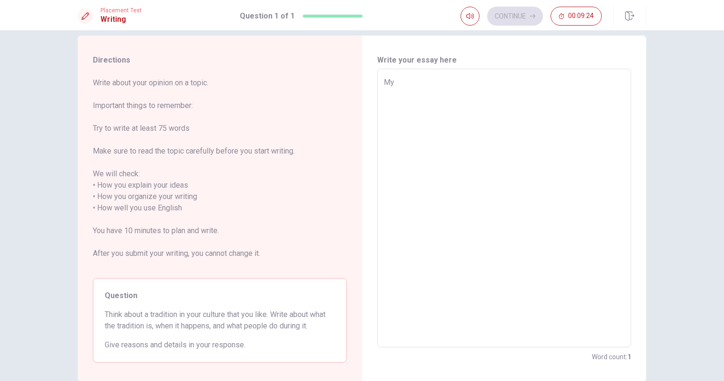
type textarea "x"
type textarea "My f"
type textarea "x"
type textarea "My fa"
type textarea "x"
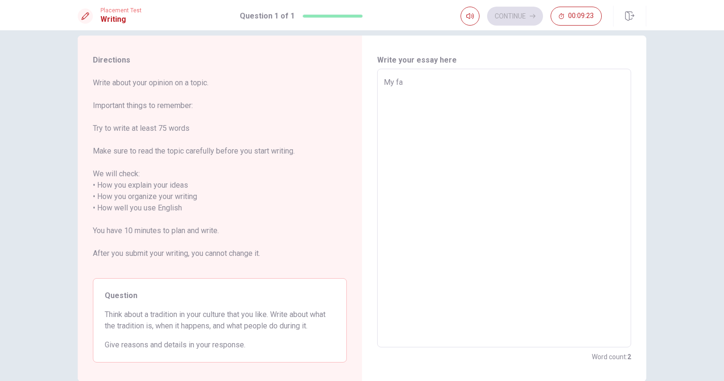
type textarea "My fav"
type textarea "x"
type textarea "My favo"
type textarea "x"
type textarea "My favot"
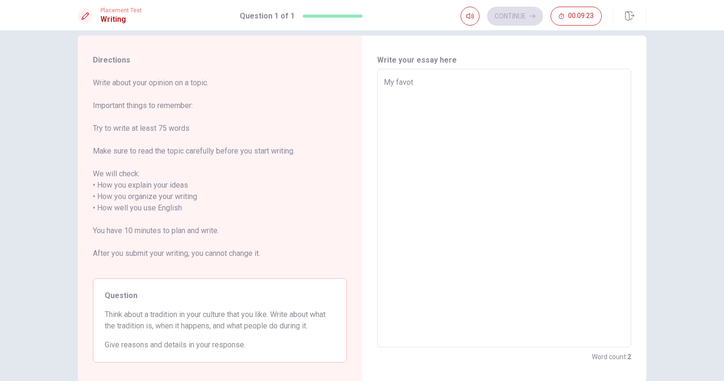
type textarea "x"
type textarea "My favoti"
type textarea "x"
type textarea "My favot"
type textarea "x"
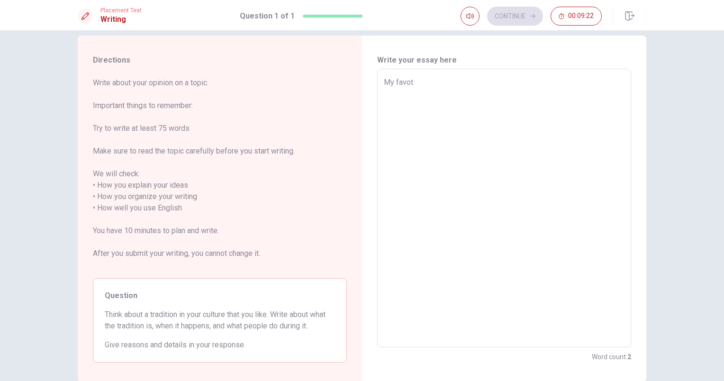
type textarea "My favo"
type textarea "x"
type textarea "My favor"
type textarea "x"
type textarea "My favori"
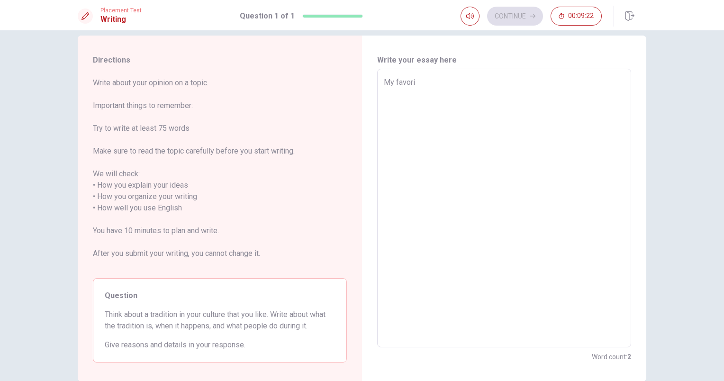
type textarea "x"
type textarea "My favorit"
type textarea "x"
type textarea "My favorite"
type textarea "x"
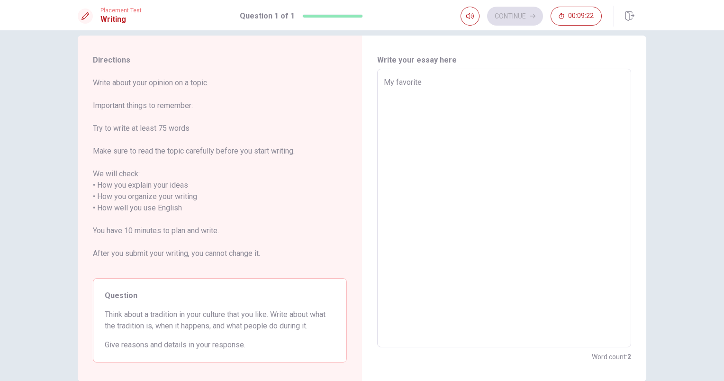
type textarea "My favorite"
type textarea "x"
type textarea "My favorite t"
type textarea "x"
type textarea "My favorite tr"
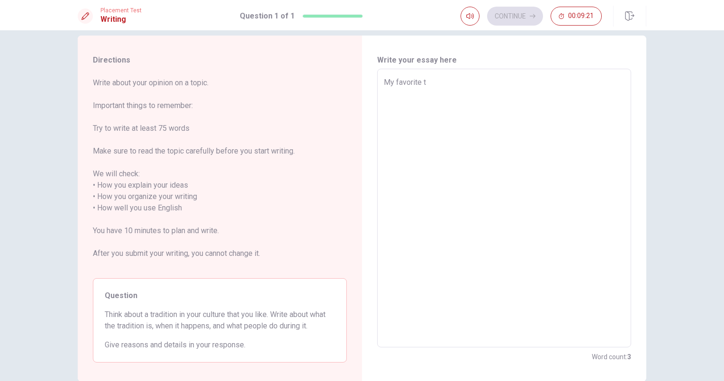
type textarea "x"
type textarea "My favorite tra"
type textarea "x"
type textarea "My favorite trad"
type textarea "x"
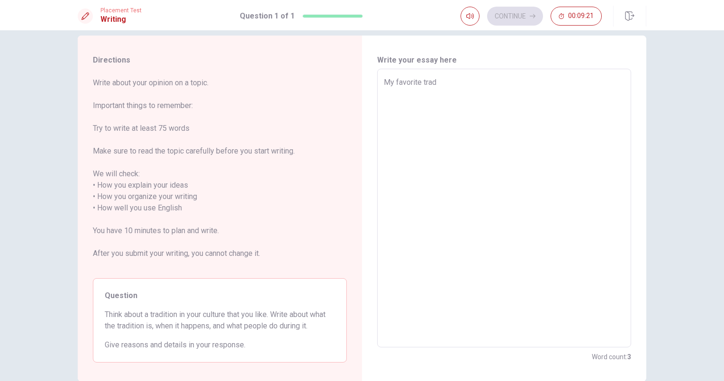
type textarea "My favorite tradi"
type textarea "x"
type textarea "My favorite tradic"
type textarea "x"
type textarea "My favorite tradi"
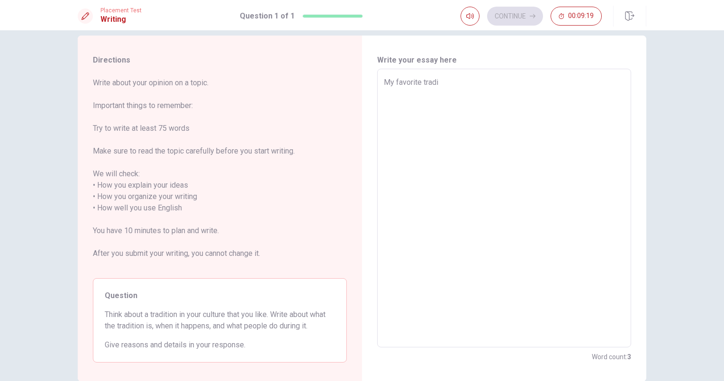
type textarea "x"
type textarea "My favorite tradit"
type textarea "x"
type textarea "My favorite traditi"
type textarea "x"
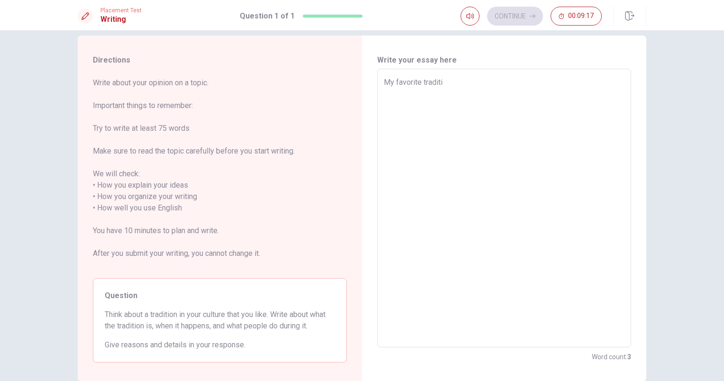
type textarea "My favorite traditio"
type textarea "x"
type textarea "My favorite tradition"
type textarea "x"
type textarea "My favorite tradition"
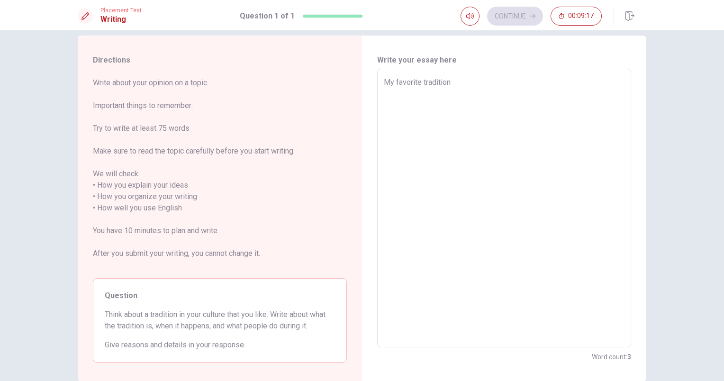
type textarea "x"
type textarea "My favorite tradition i"
type textarea "x"
type textarea "My favorite tradition in"
type textarea "x"
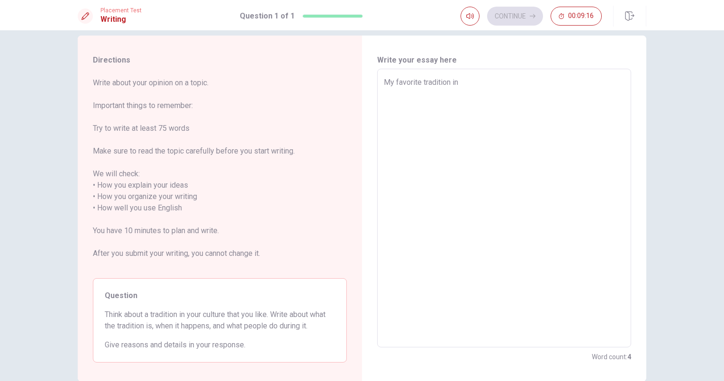
type textarea "My favorite tradition in"
type textarea "x"
type textarea "My favorite tradition in m"
type textarea "x"
type textarea "My favorite tradition in my"
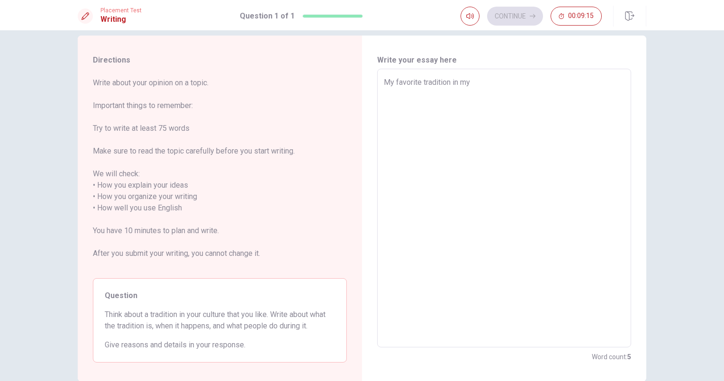
type textarea "x"
type textarea "My favorite tradition in my"
type textarea "x"
type textarea "My favorite tradition in my c"
type textarea "x"
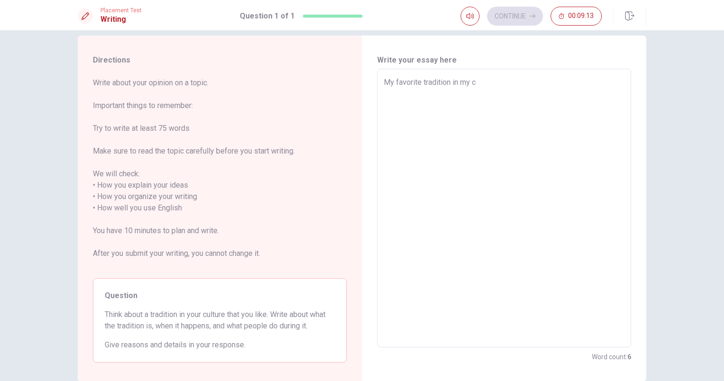
type textarea "My favorite tradition in my cu"
type textarea "x"
type textarea "My favorite tradition in my cuk"
type textarea "x"
type textarea "My favorite tradition in my cu"
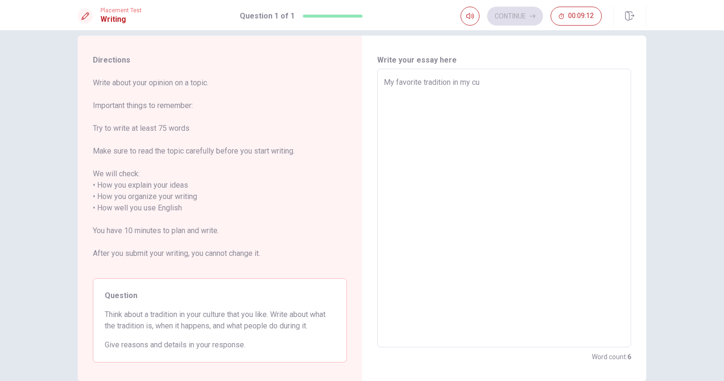
type textarea "x"
type textarea "My favorite tradition in my cuk"
type textarea "x"
type textarea "My favorite tradition in my cukl"
type textarea "x"
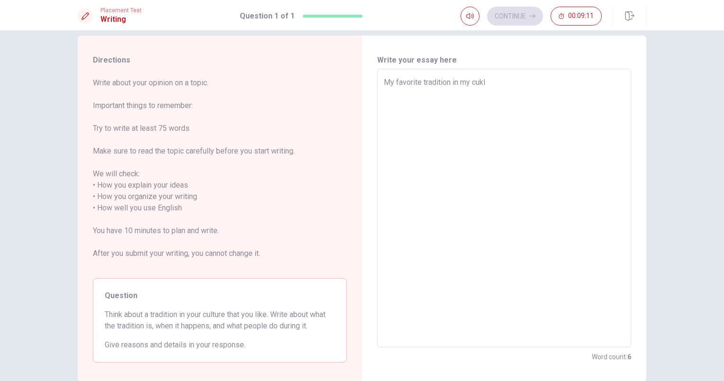
type textarea "My favorite tradition in my cuk"
type textarea "x"
type textarea "My favorite tradition in my cu"
type textarea "x"
type textarea "My favorite tradition in my c"
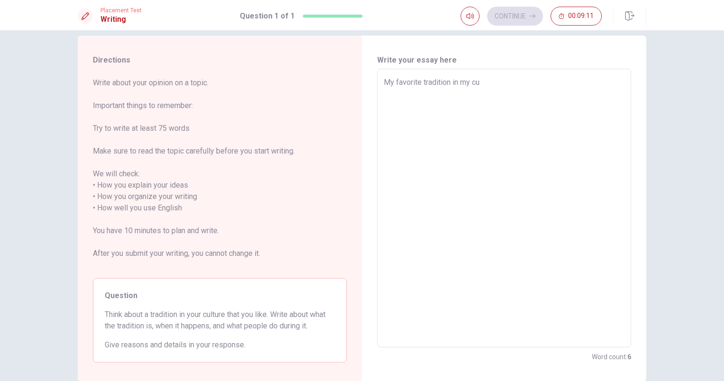
type textarea "x"
type textarea "My favorite tradition in my"
type textarea "x"
type textarea "My favorite tradition in m"
type textarea "x"
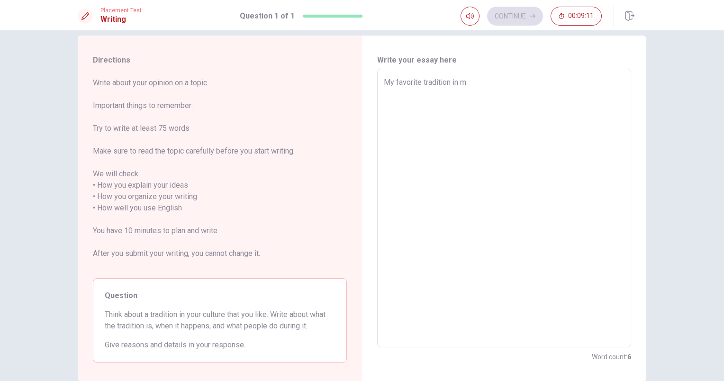
type textarea "My favorite tradition in"
type textarea "x"
type textarea "My favorite tradition in"
type textarea "x"
type textarea "My favorite tradition i"
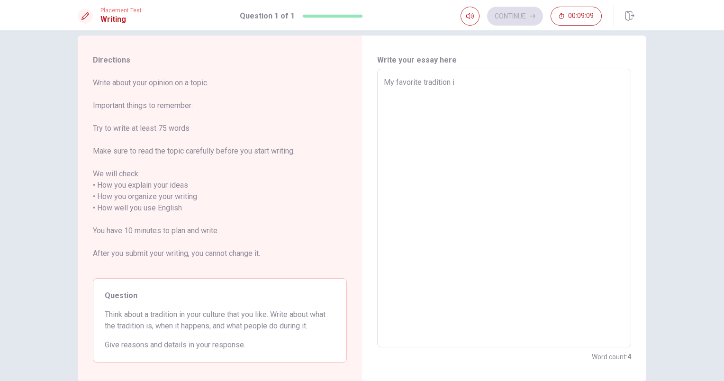
type textarea "x"
type textarea "My favorite tradition"
type textarea "x"
type textarea "My favorite tradition i"
type textarea "x"
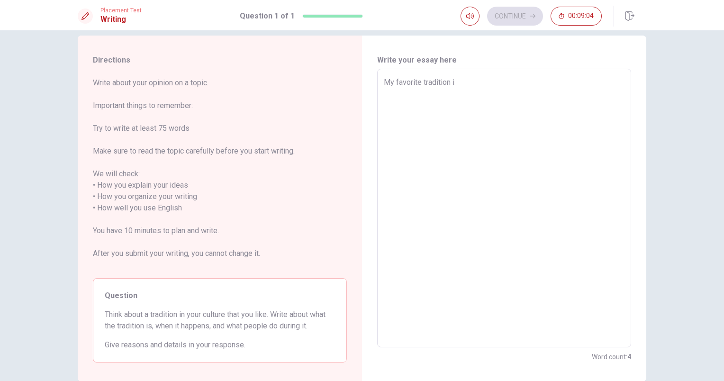
type textarea "My favorite tradition is"
type textarea "x"
type textarea "My favorite tradition is"
type textarea "x"
type textarea "My favorite tradition is Q"
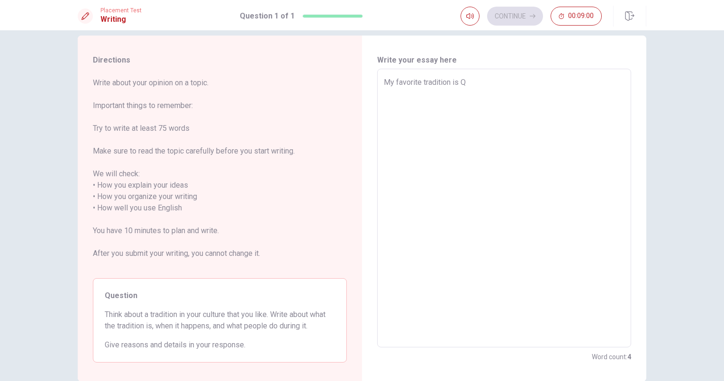
type textarea "x"
type textarea "My favorite tradition is Qu"
type textarea "x"
type textarea "My favorite tradition is Qui"
type textarea "x"
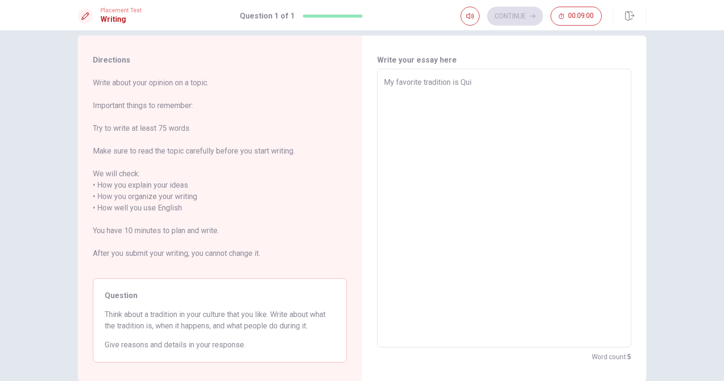
type textarea "My favorite tradition is Quit"
type textarea "x"
type textarea "My favorite tradition is [GEOGRAPHIC_DATA]"
type textarea "x"
type textarea "My favorite tradition is [GEOGRAPHIC_DATA]'"
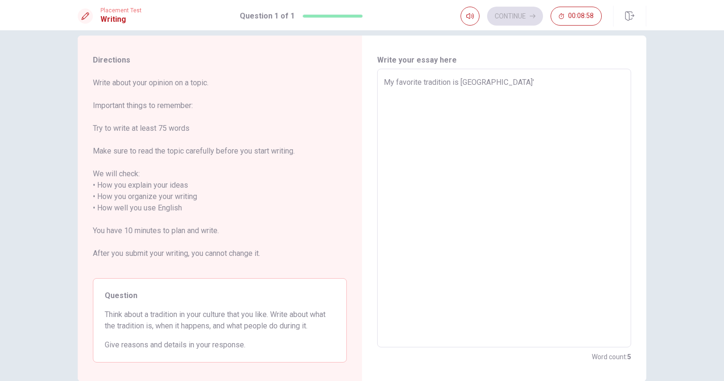
type textarea "x"
type textarea "My favorite tradition is Quito's"
type textarea "x"
type textarea "My favorite tradition is Quito's"
type textarea "x"
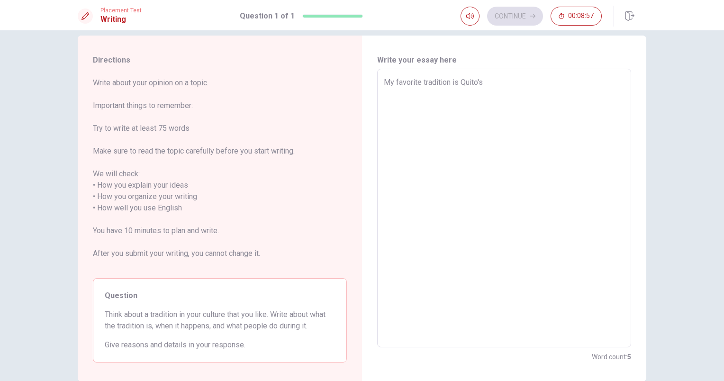
type textarea "My favorite tradition is Quito's P"
type textarea "x"
type textarea "My favorite tradition is Quito's Pr"
type textarea "x"
type textarea "My favorite tradition is Quito's Prt"
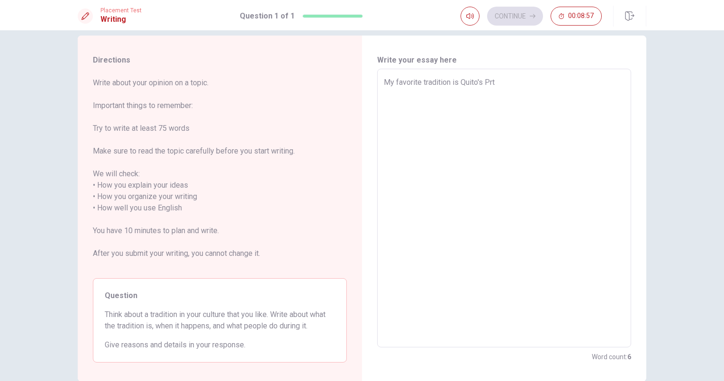
type textarea "x"
type textarea "My favorite tradition is Quito's Pr"
type textarea "x"
type textarea "My favorite tradition is Quito's P"
type textarea "x"
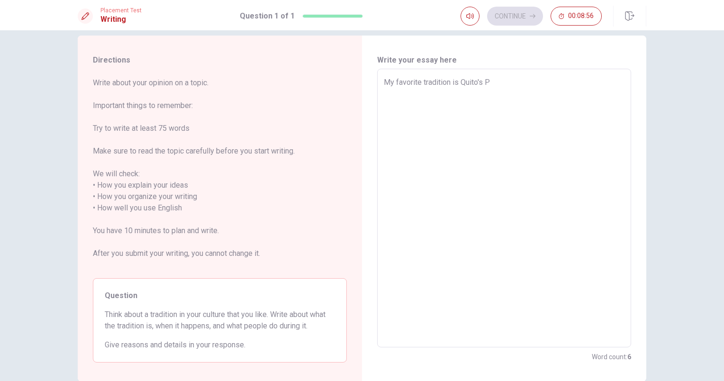
type textarea "My favorite tradition is Quito's Pa"
type textarea "x"
type textarea "My favorite tradition is Quito's Par"
type textarea "x"
type textarea "My favorite tradition is Quito's Part"
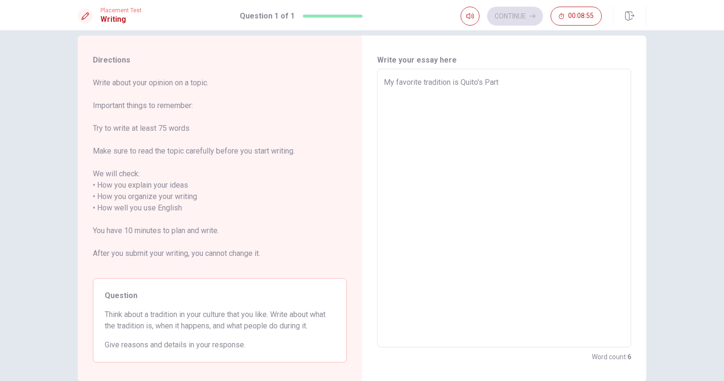
type textarea "x"
type textarea "My favorite tradition is Quito's Party"
type textarea "x"
type textarea "My favorite tradition is Quito's Party,"
type textarea "x"
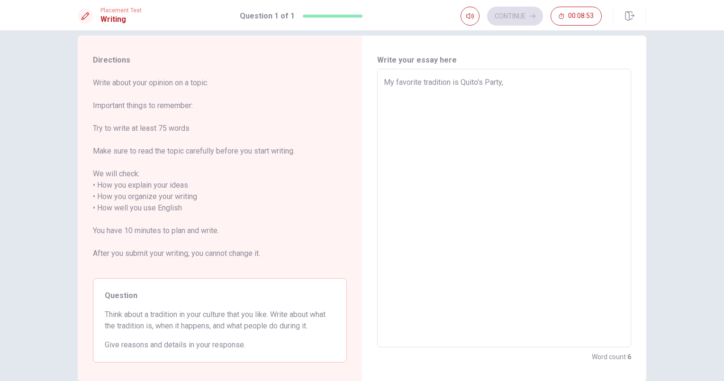
type textarea "My favorite tradition is Quito's Party,"
type textarea "x"
type textarea "My favorite tradition is Quito's Party, t"
type textarea "x"
type textarea "My favorite tradition is Quito's Party, th"
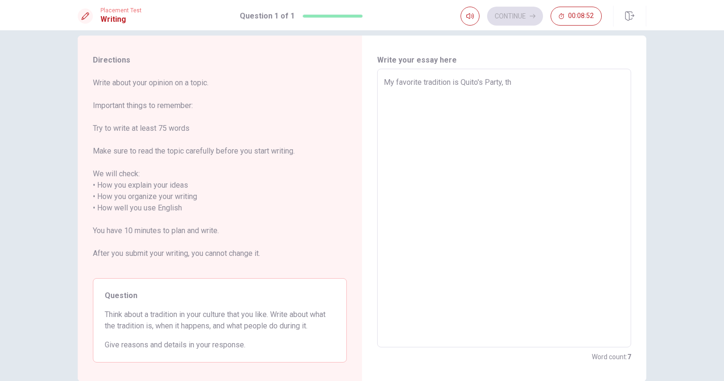
type textarea "x"
type textarea "My favorite tradition is Quito's Party, thi"
type textarea "x"
type textarea "My favorite tradition is Quito's Party, this"
type textarea "x"
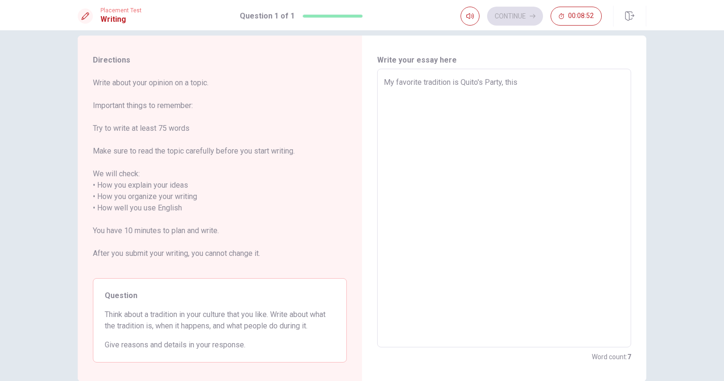
type textarea "My favorite tradition is Quito's Party, this"
type textarea "x"
type textarea "My favorite tradition is Quito's Party, this e"
type textarea "x"
type textarea "My favorite tradition is Quito's Party, this ev"
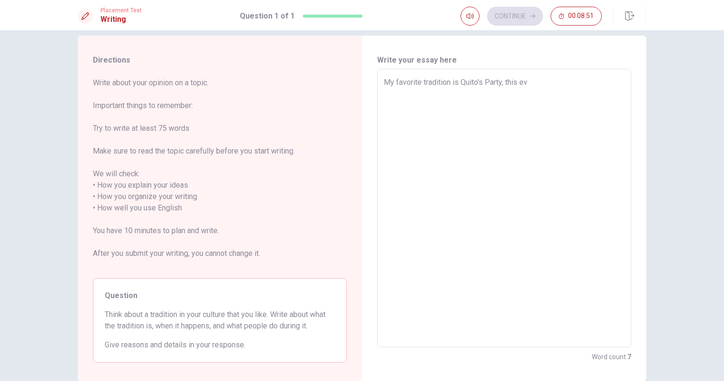
type textarea "x"
type textarea "My favorite tradition is Quito's Party, this eve"
type textarea "x"
type textarea "My favorite tradition is Quito's Party, this even"
type textarea "x"
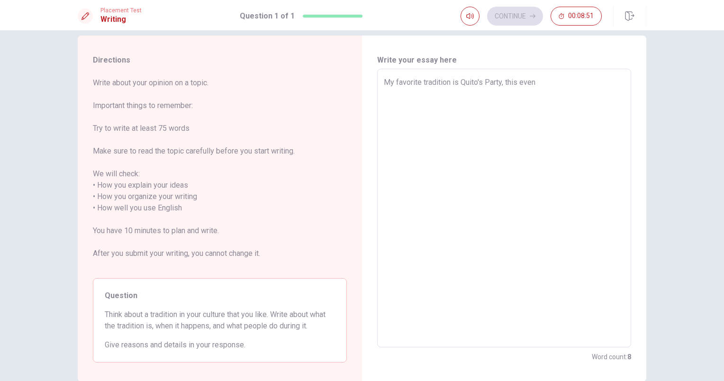
type textarea "My favorite tradition is Quito's Party, this event"
type textarea "x"
type textarea "My favorite tradition is Quito's Party, this event"
type textarea "x"
type textarea "My favorite tradition is Quito's Party, this event o"
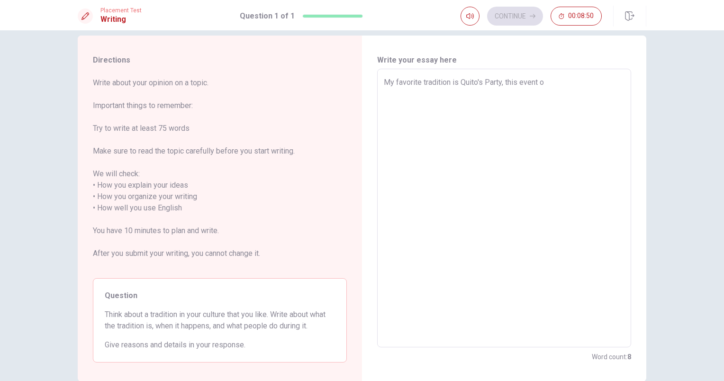
type textarea "x"
type textarea "My favorite tradition is Quito's Party, this event oc"
type textarea "x"
type textarea "My favorite tradition is Quito's Party, this event o"
type textarea "x"
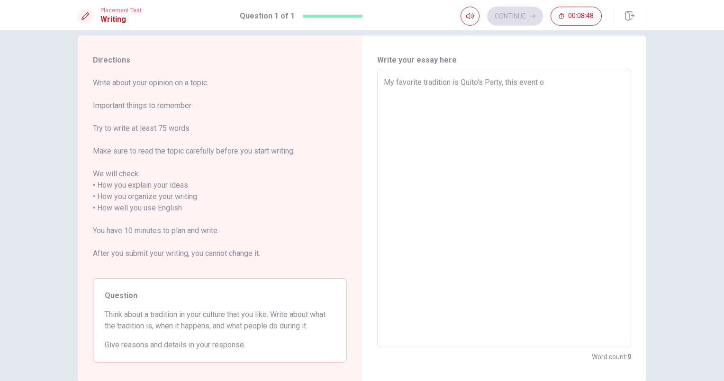
type textarea "My favorite tradition is Quito's Party, this event"
type textarea "x"
type textarea "My favorite tradition is Quito's Party, this event o"
type textarea "x"
type textarea "My favorite tradition is Quito's Party, this event oc"
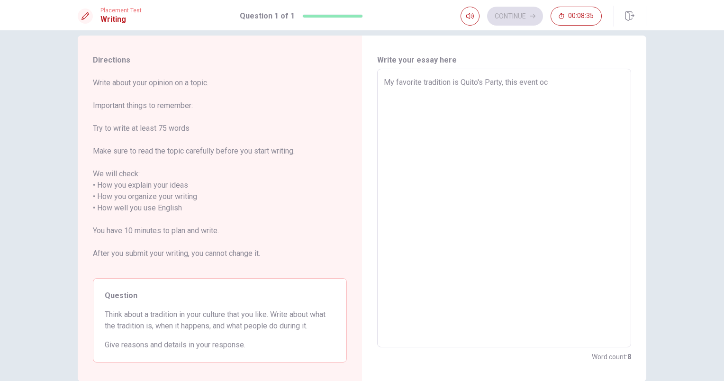
type textarea "x"
type textarea "My favorite tradition is Quito's Party, this event occ"
type textarea "x"
type textarea "My favorite tradition is Quito's Party, this event occu"
type textarea "x"
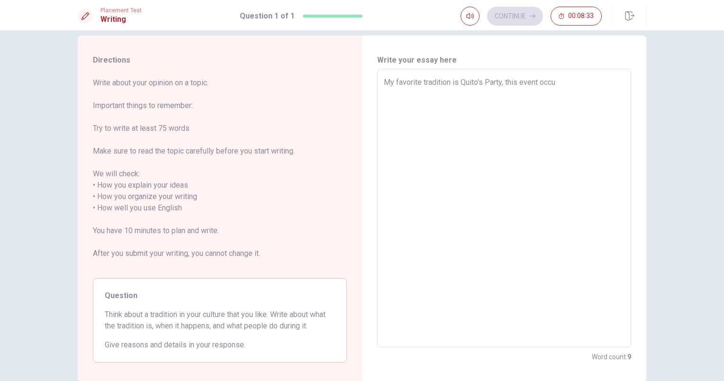
type textarea "My favorite tradition is Quito's Party, this event occur"
type textarea "x"
type textarea "My favorite tradition is Quito's Party, this event occurs"
type textarea "x"
type textarea "My favorite tradition is Quito's Party, this event occurs"
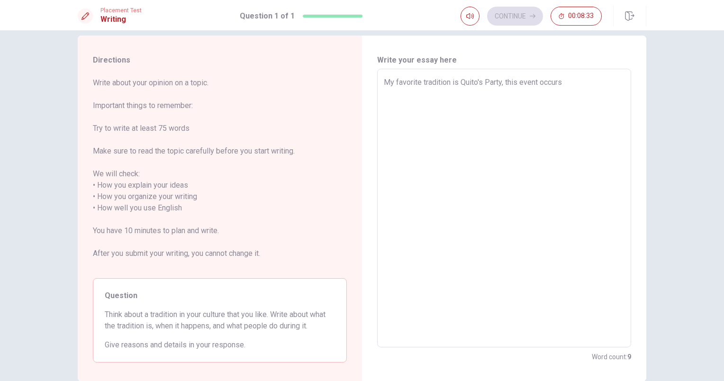
type textarea "x"
type textarea "My favorite tradition is Quito's Party, this event occurs i"
type textarea "x"
type textarea "My favorite tradition is Quito's Party, this event occurs"
type textarea "x"
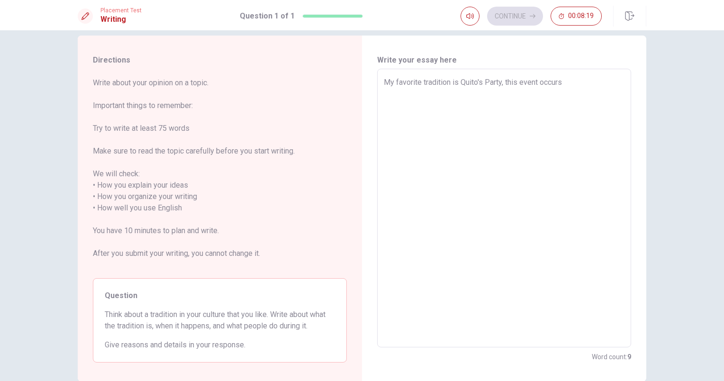
type textarea "My favorite tradition is Quito's Party, this event occurs"
type textarea "x"
type textarea "My favorite tradition is Quito's Party, this event occur"
type textarea "x"
type textarea "My favorite tradition is Quito's Party, this event occu"
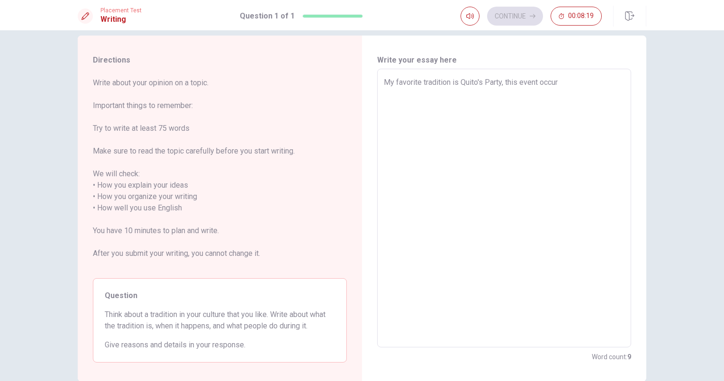
type textarea "x"
type textarea "My favorite tradition is Quito's Party, this event oc"
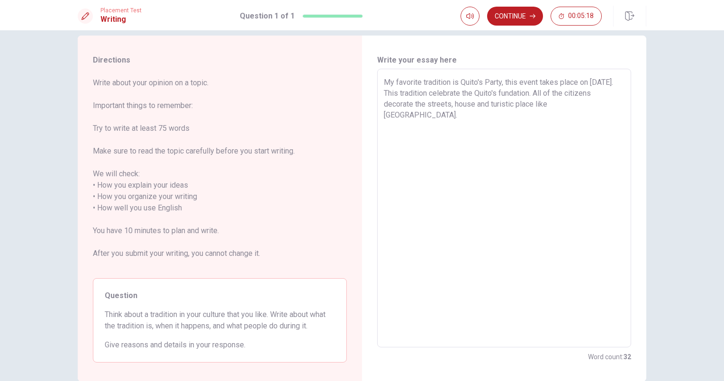
click at [608, 99] on textarea "My favorite tradition is Quito's Party, this event takes place on [DATE]. This …" at bounding box center [504, 208] width 241 height 263
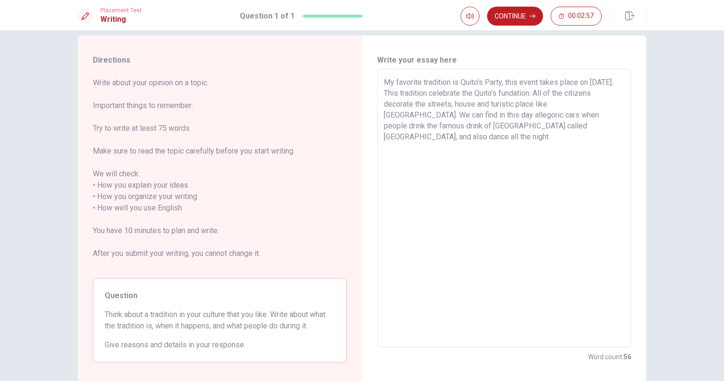
click at [425, 116] on textarea "My favorite tradition is Quito's Party, this event takes place on [DATE]. This …" at bounding box center [504, 208] width 241 height 263
click at [423, 127] on textarea "My favorite tradition is Quito's Party, this event takes place on [DATE]. This …" at bounding box center [504, 208] width 241 height 263
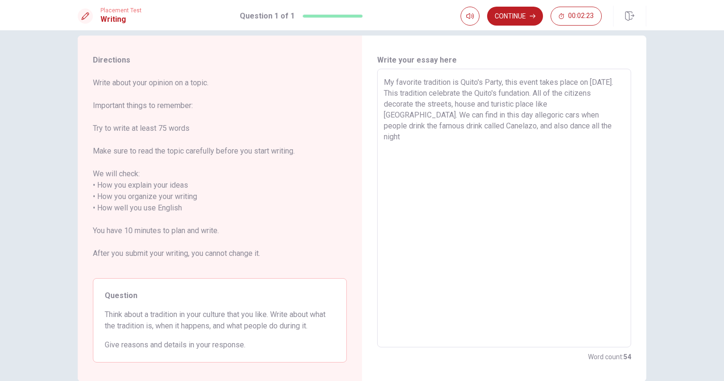
click at [475, 127] on textarea "My favorite tradition is Quito's Party, this event takes place on [DATE]. This …" at bounding box center [504, 208] width 241 height 263
click at [533, 127] on textarea "My favorite tradition is Quito's Party, this event takes place on [DATE]. This …" at bounding box center [504, 208] width 241 height 263
click at [388, 139] on textarea "My favorite tradition is Quito's Party, this event takes place on [DATE]. This …" at bounding box center [504, 208] width 241 height 263
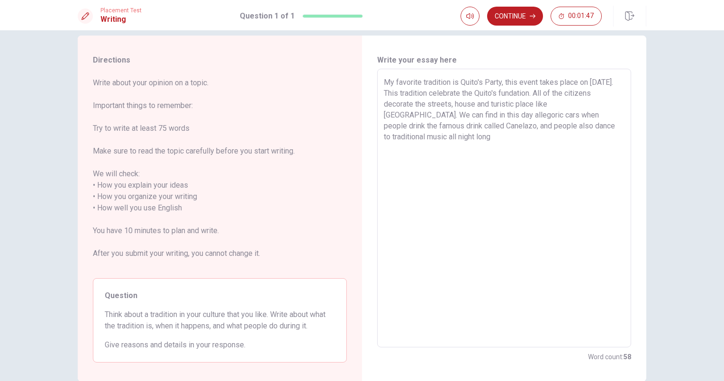
click at [467, 139] on textarea "My favorite tradition is Quito's Party, this event takes place on [DATE]. This …" at bounding box center [504, 208] width 241 height 263
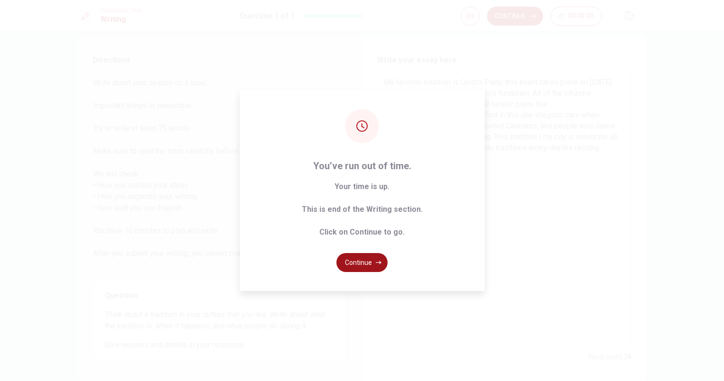
click at [354, 266] on button "Continue" at bounding box center [361, 262] width 51 height 19
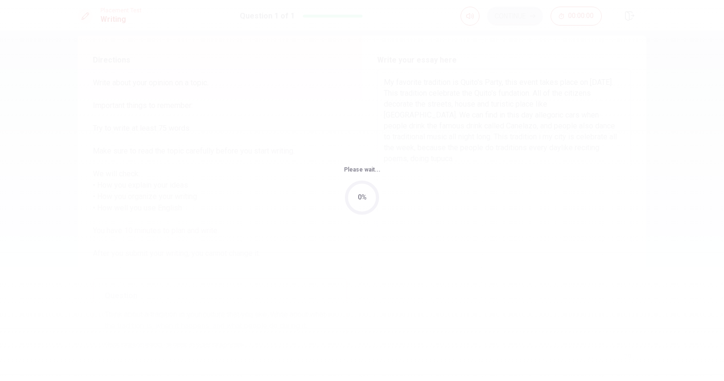
scroll to position [0, 0]
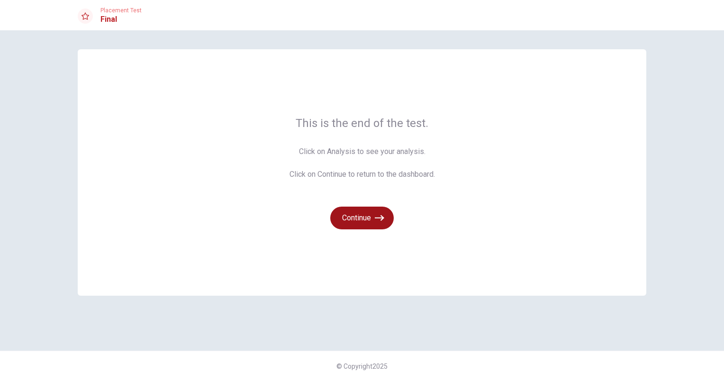
click at [347, 214] on button "Continue" at bounding box center [362, 218] width 64 height 23
